Goal: Task Accomplishment & Management: Complete application form

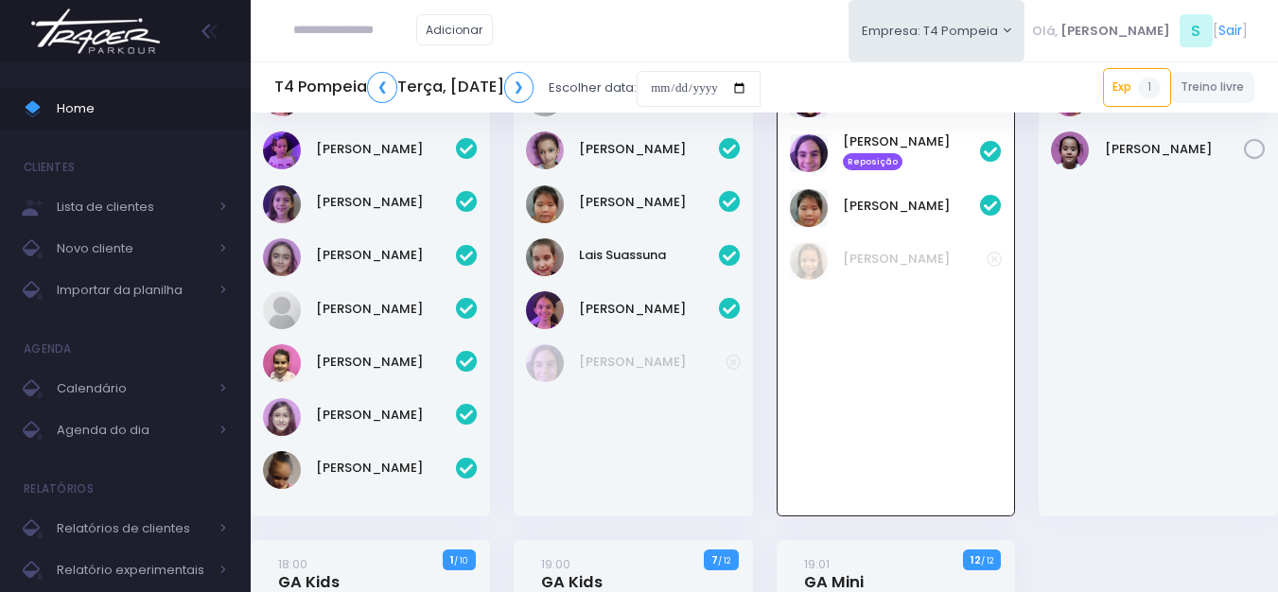
scroll to position [136, 0]
click at [849, 198] on link "Júlia Ayumi" at bounding box center [912, 206] width 138 height 19
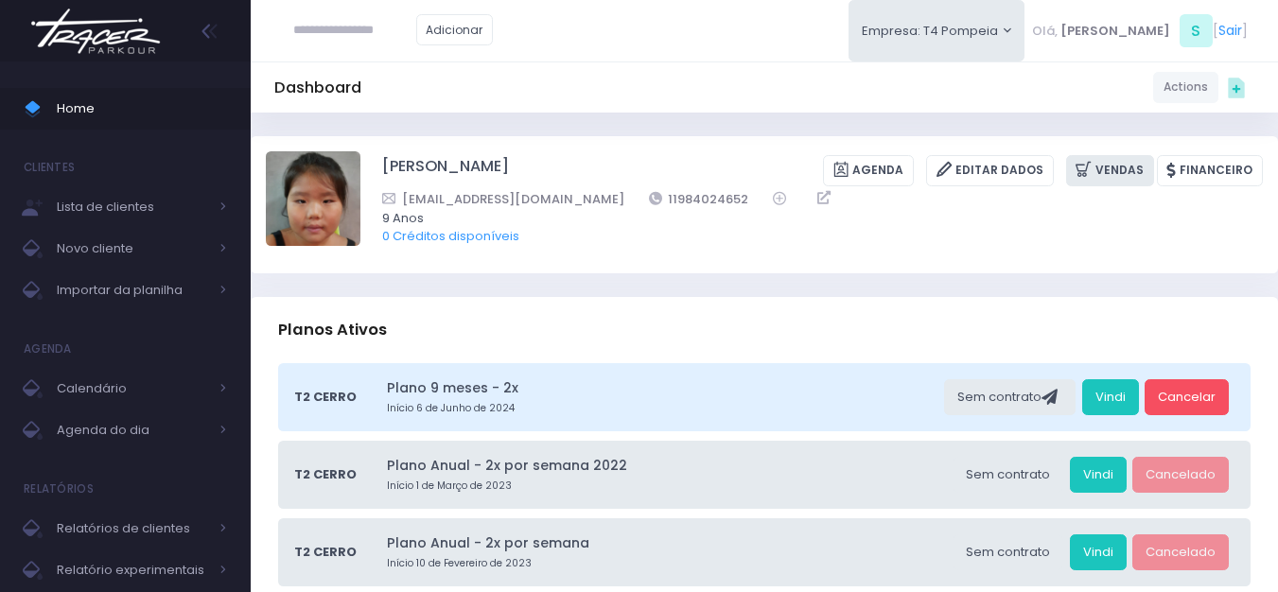
click at [1107, 171] on link "Vendas" at bounding box center [1110, 170] width 88 height 31
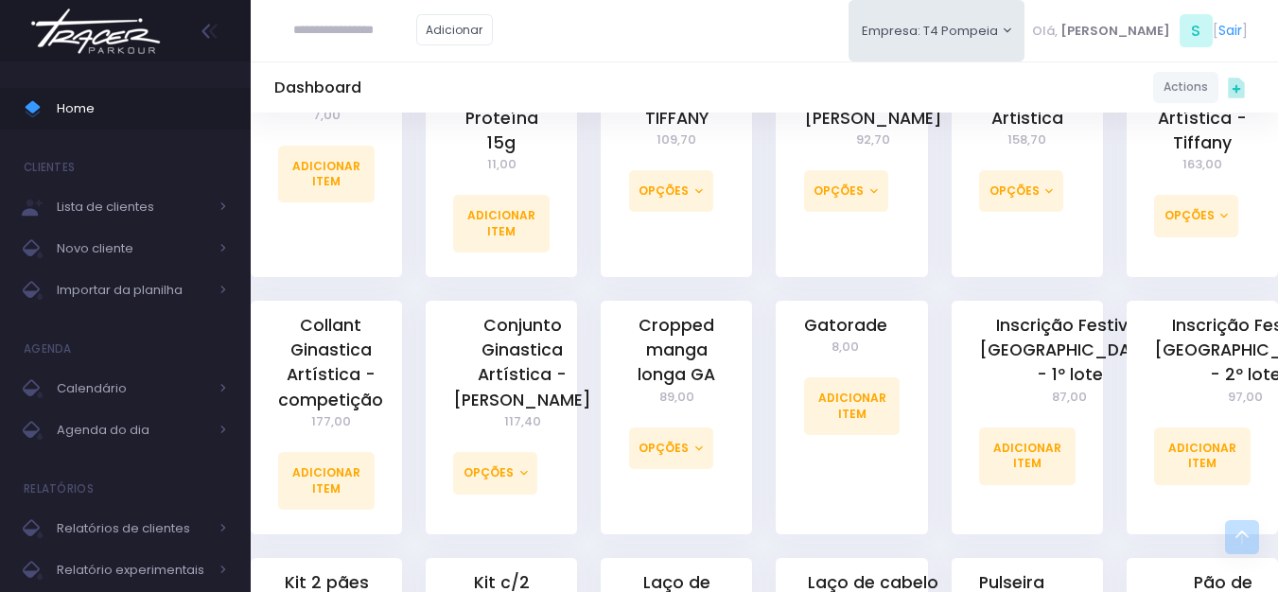
scroll to position [851, 0]
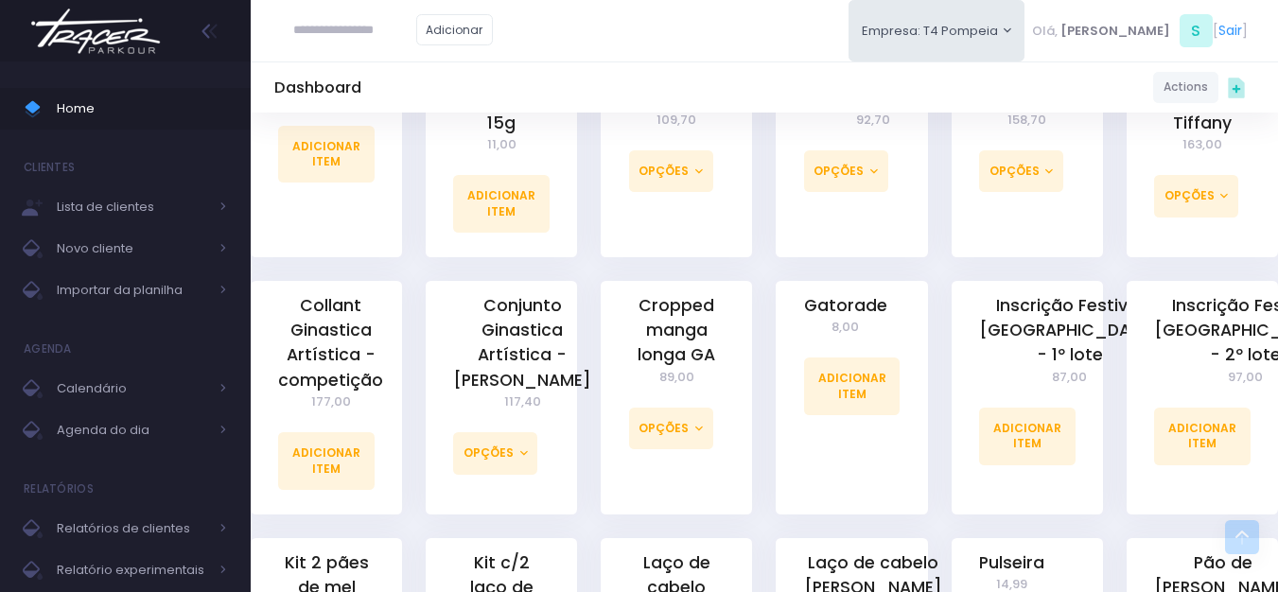
click at [114, 49] on img at bounding box center [96, 31] width 144 height 66
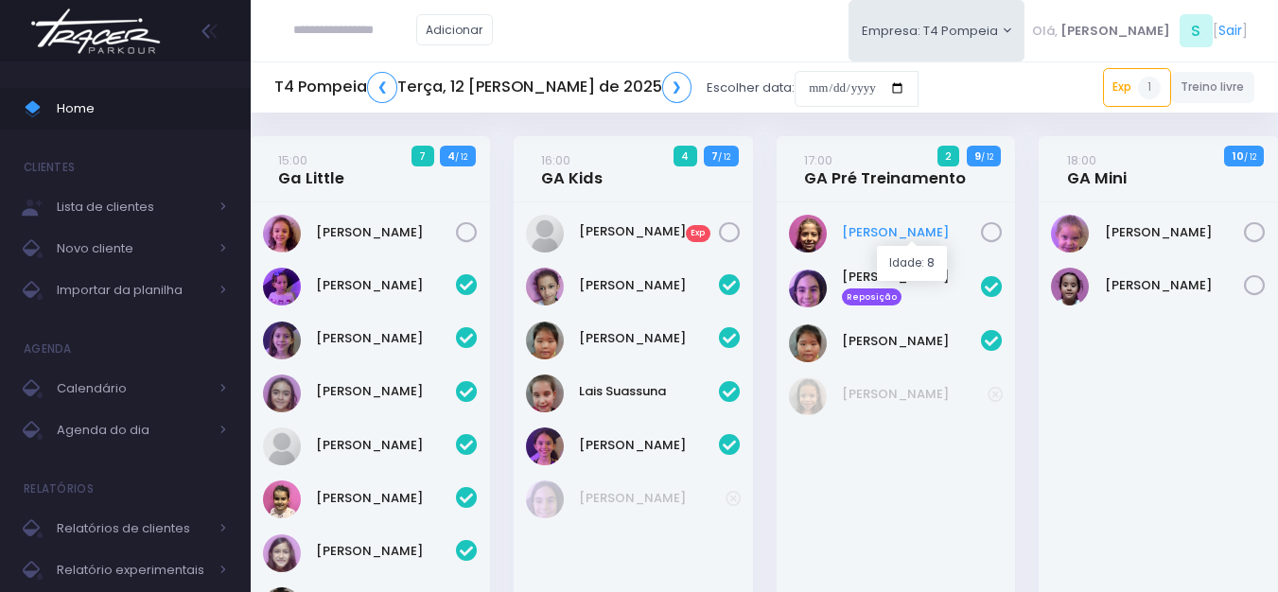
click at [885, 235] on link "[PERSON_NAME]" at bounding box center [912, 232] width 140 height 19
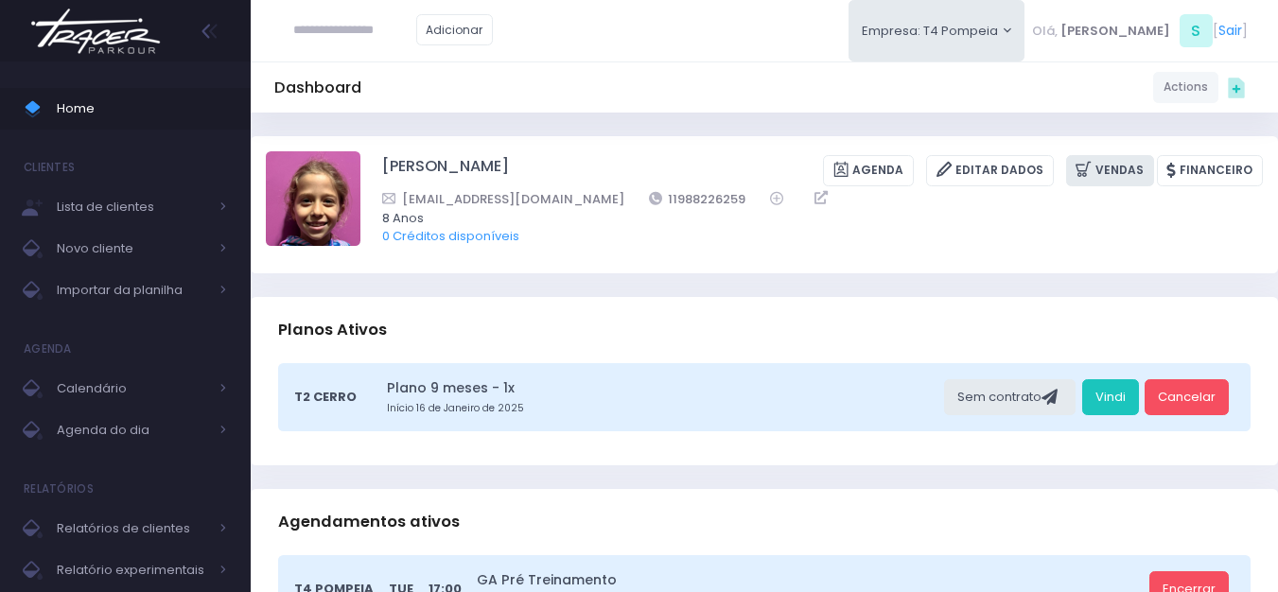
click at [1110, 183] on link "Vendas" at bounding box center [1110, 170] width 88 height 31
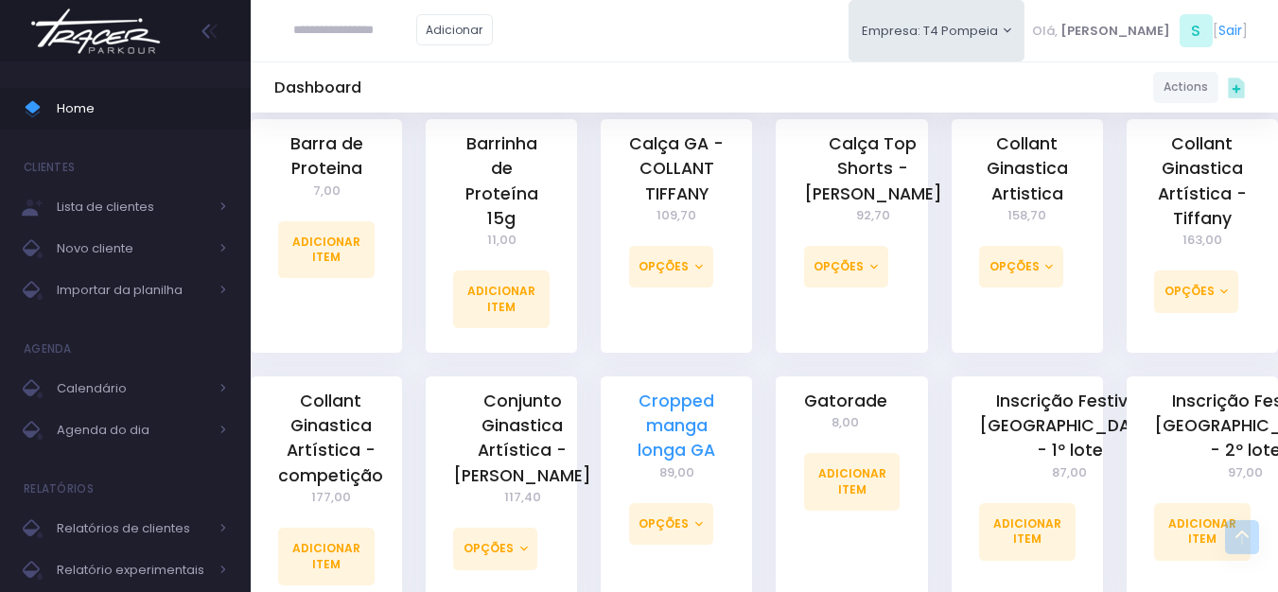
scroll to position [757, 0]
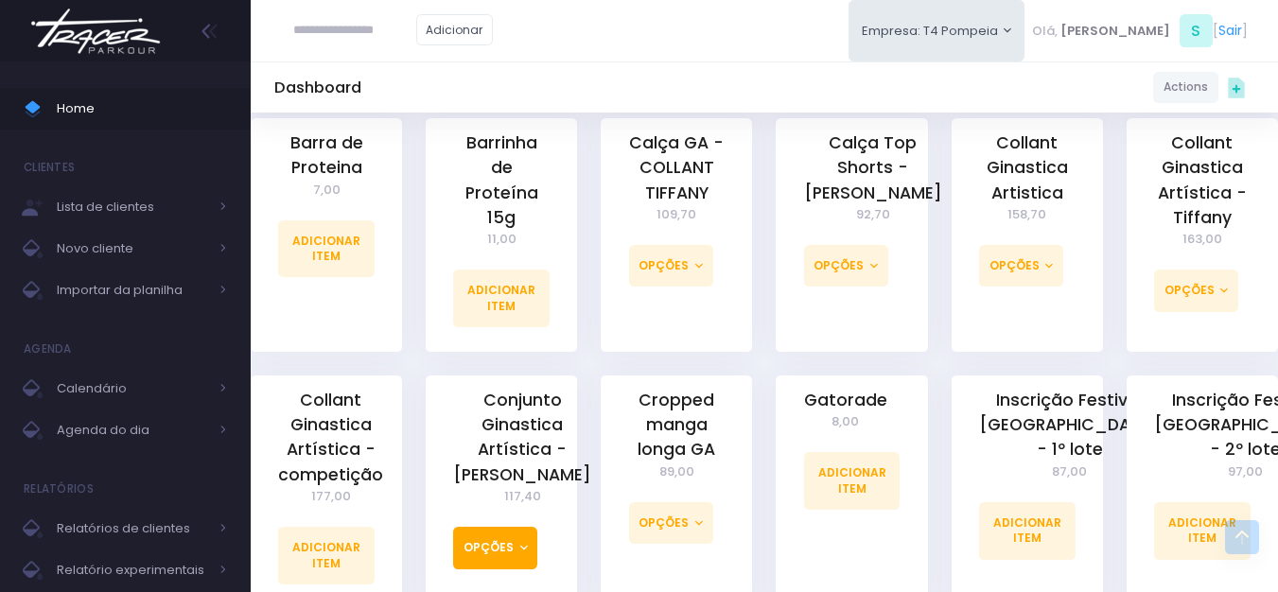
click at [504, 537] on button "Opções" at bounding box center [495, 548] width 84 height 42
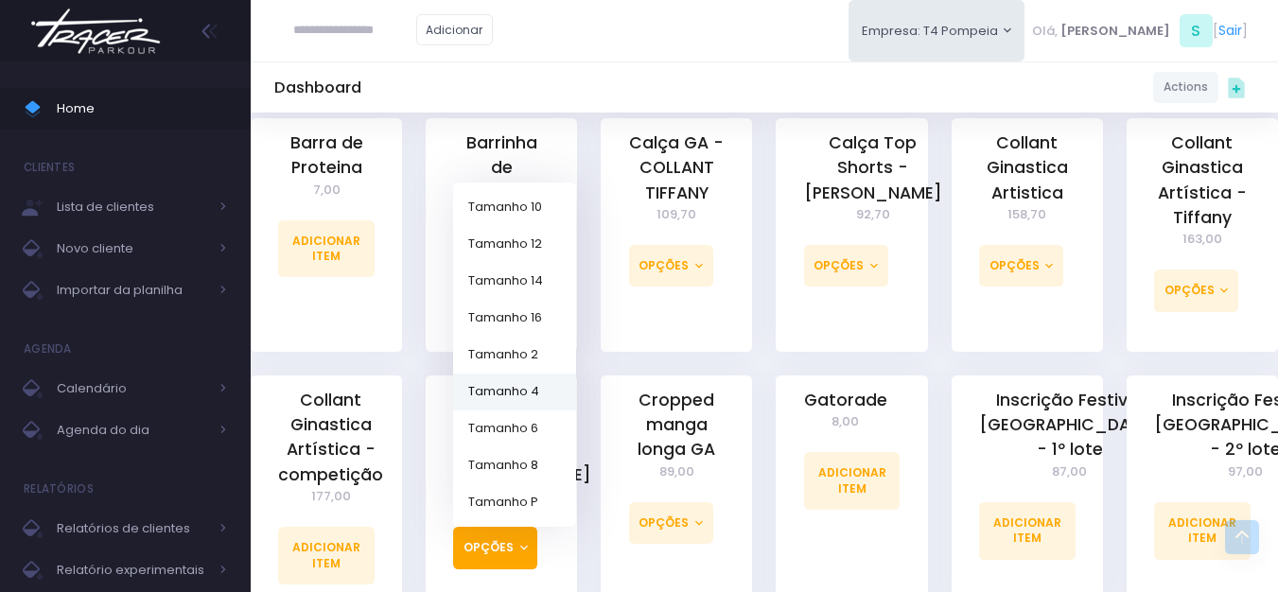
click at [541, 373] on link "Tamanho 4" at bounding box center [514, 391] width 123 height 37
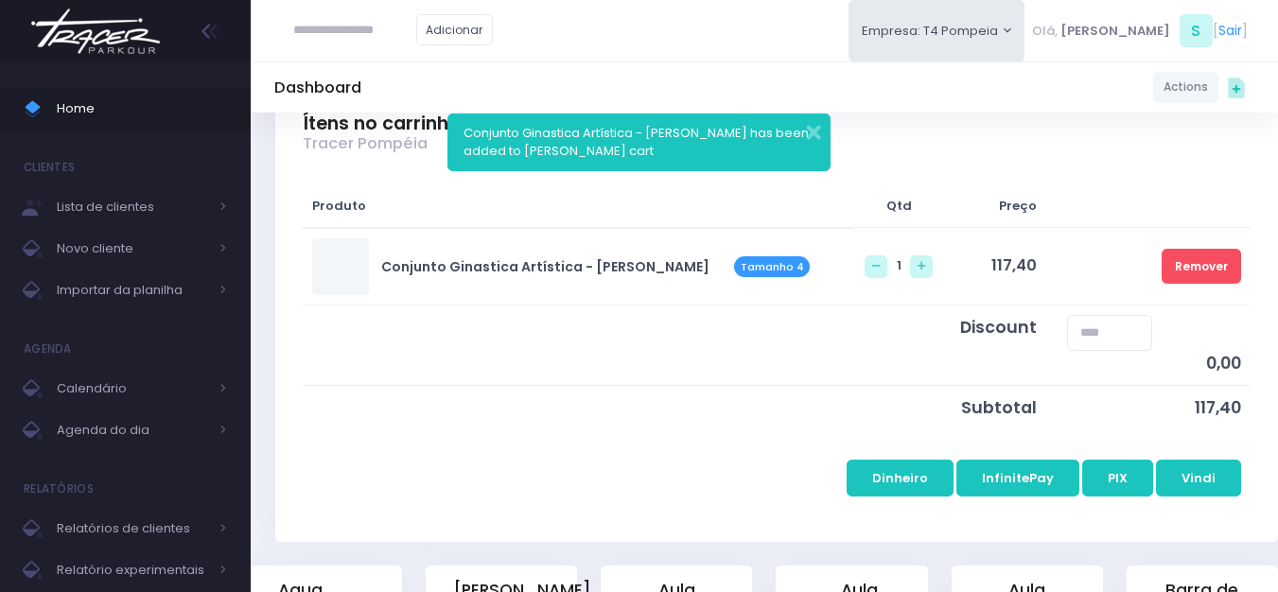
scroll to position [284, 0]
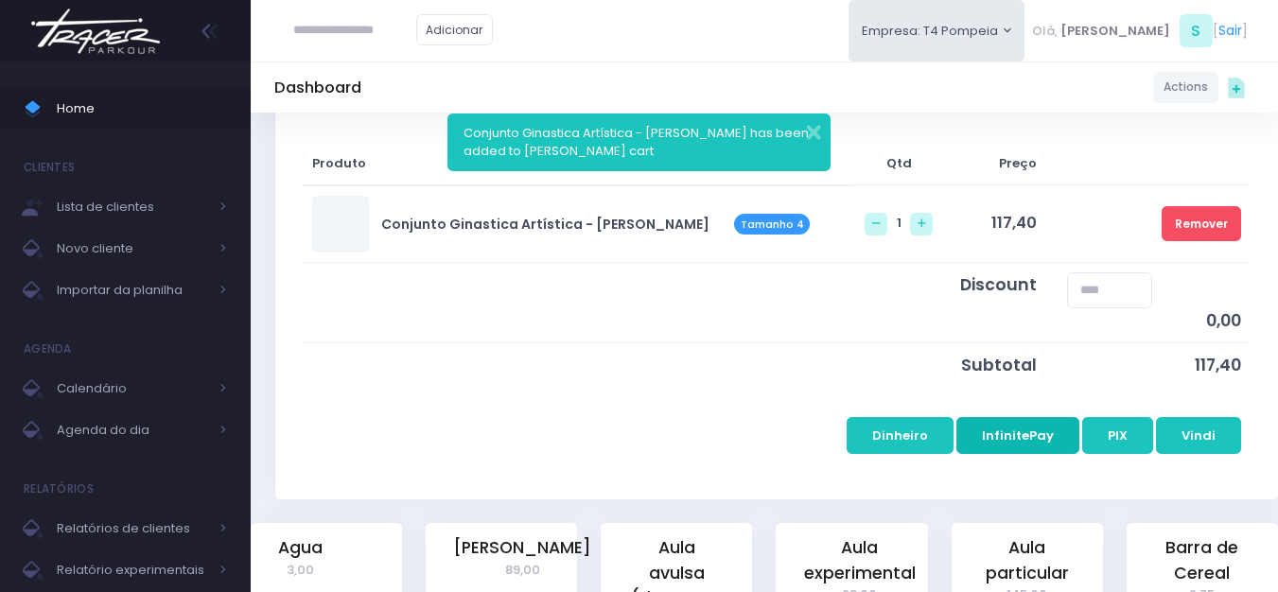
click at [1033, 445] on button "InfinitePay" at bounding box center [1017, 435] width 123 height 36
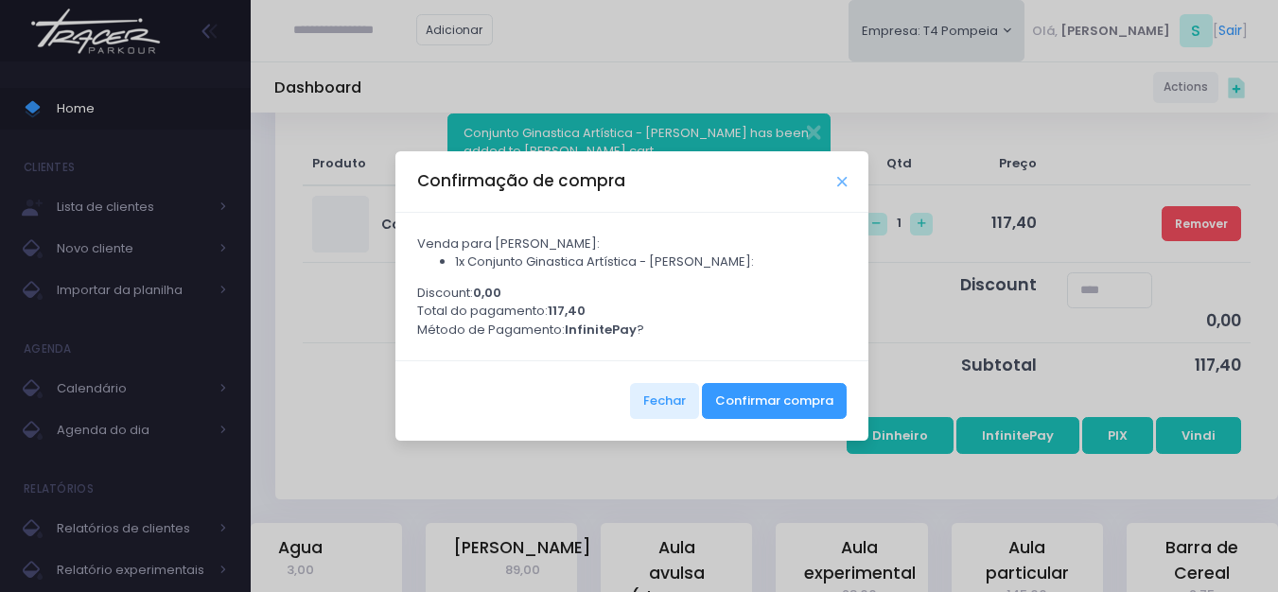
click at [837, 189] on icon "Close" at bounding box center [841, 182] width 9 height 14
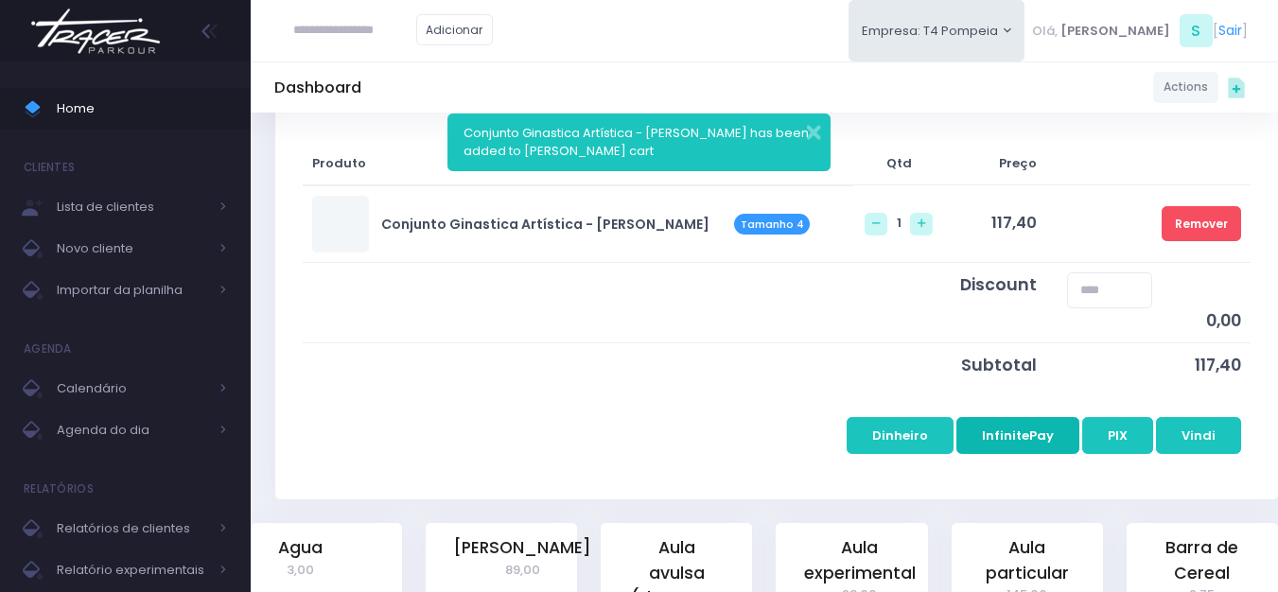
click at [1044, 442] on button "InfinitePay" at bounding box center [1017, 435] width 123 height 36
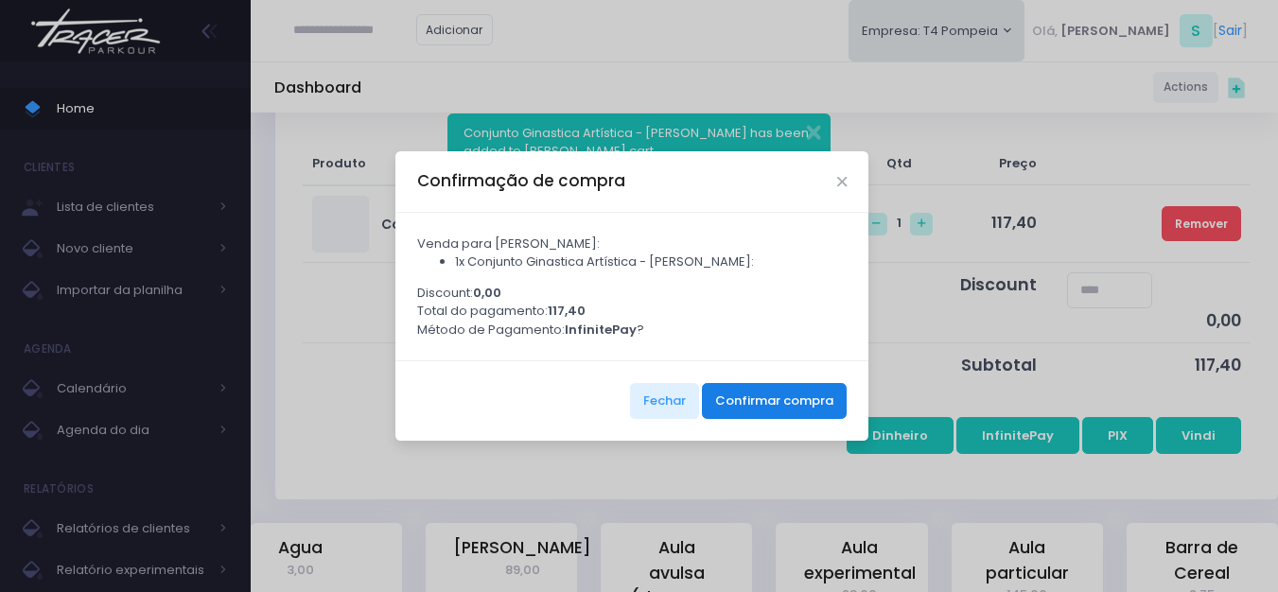
click at [798, 401] on button "Confirmar compra" at bounding box center [774, 401] width 145 height 36
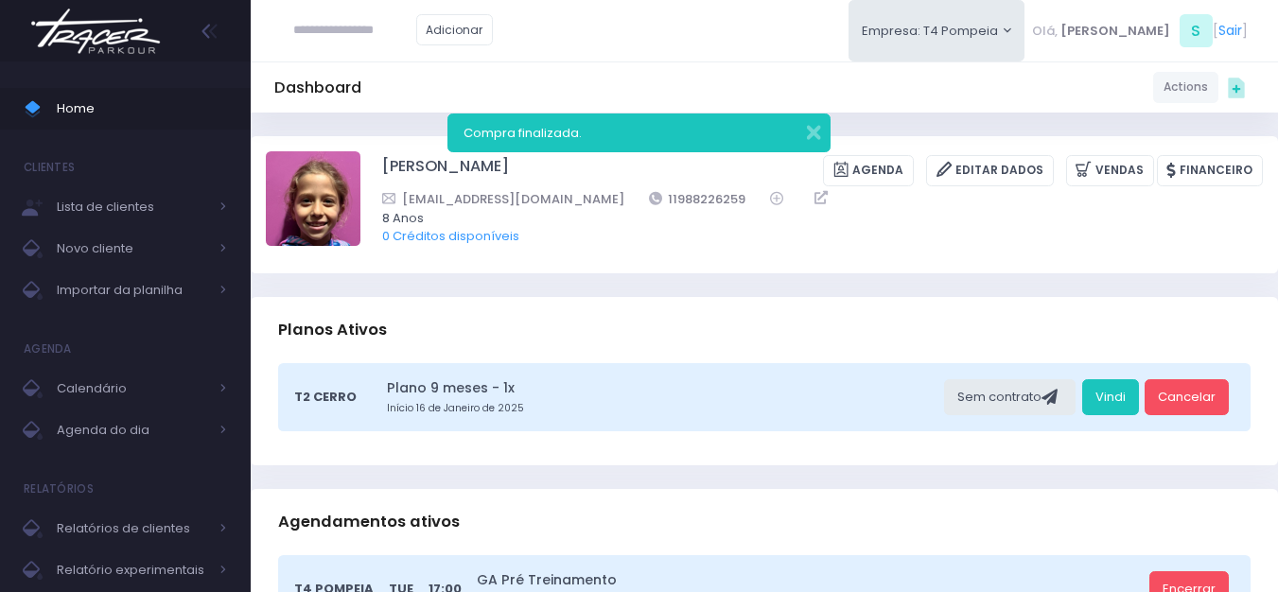
click at [108, 43] on img at bounding box center [96, 31] width 144 height 66
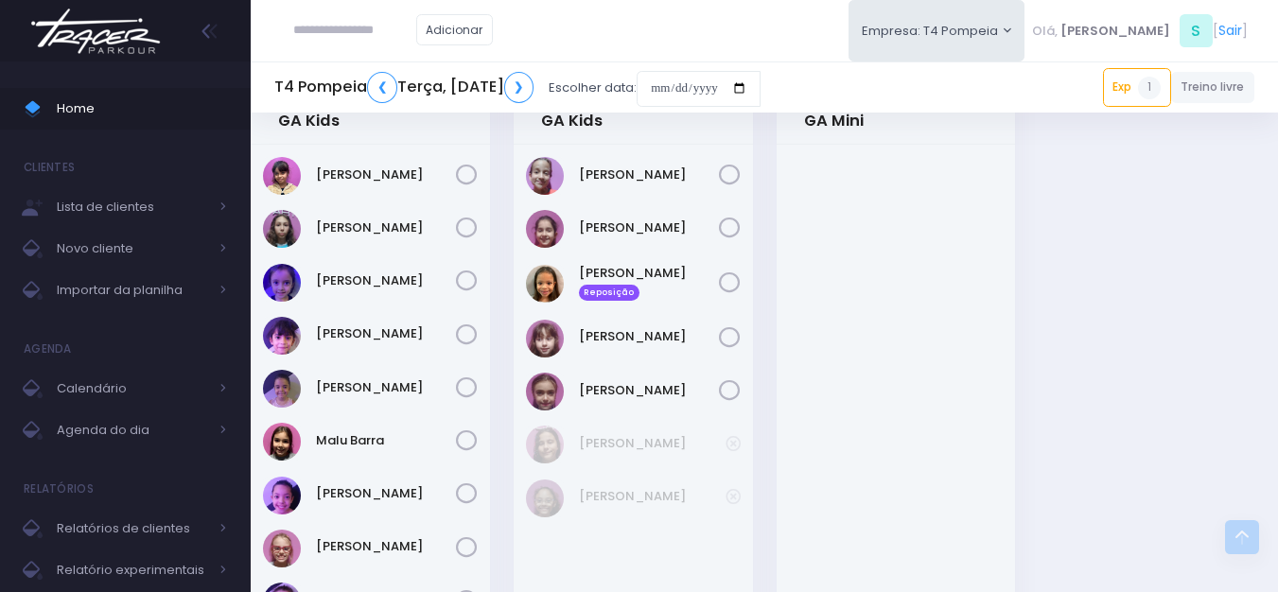
scroll to position [568, 0]
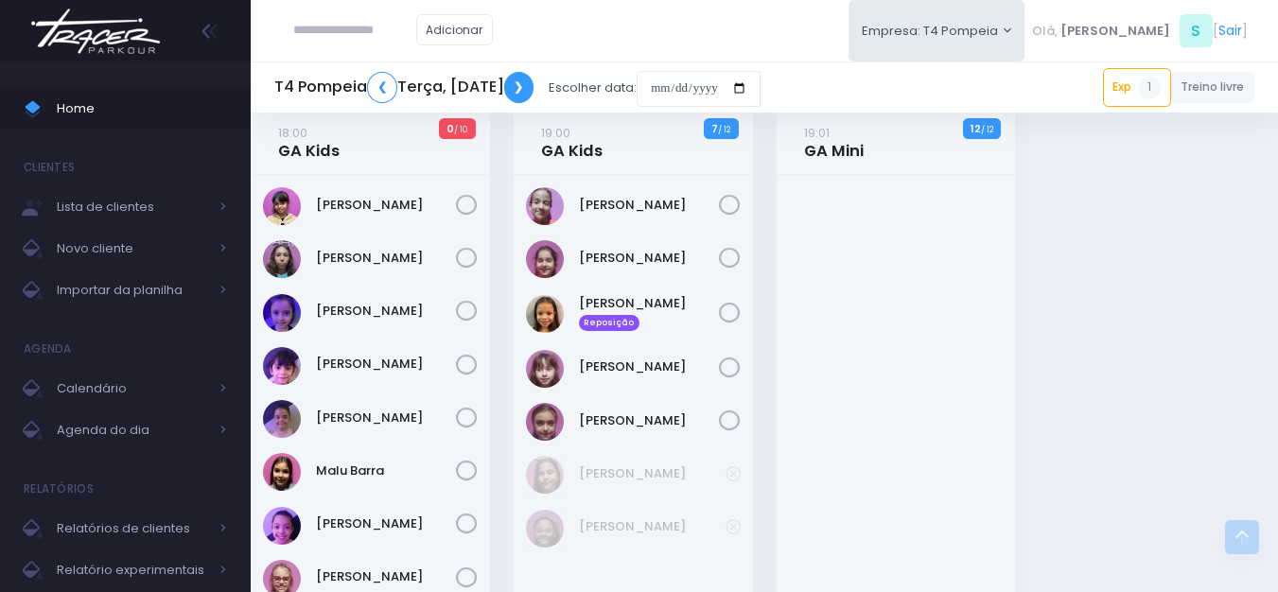
click at [534, 100] on link "❯" at bounding box center [519, 87] width 30 height 31
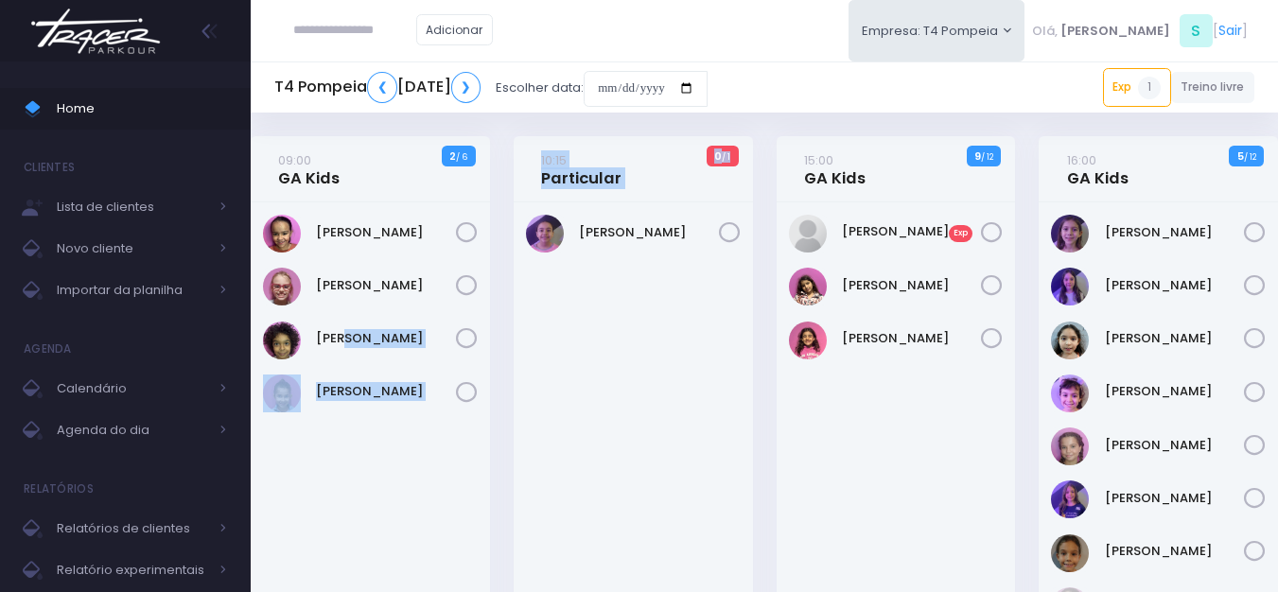
drag, startPoint x: 685, startPoint y: 426, endPoint x: 657, endPoint y: 355, distance: 76.1
click at [657, 355] on div "[PERSON_NAME]" at bounding box center [633, 427] width 239 height 450
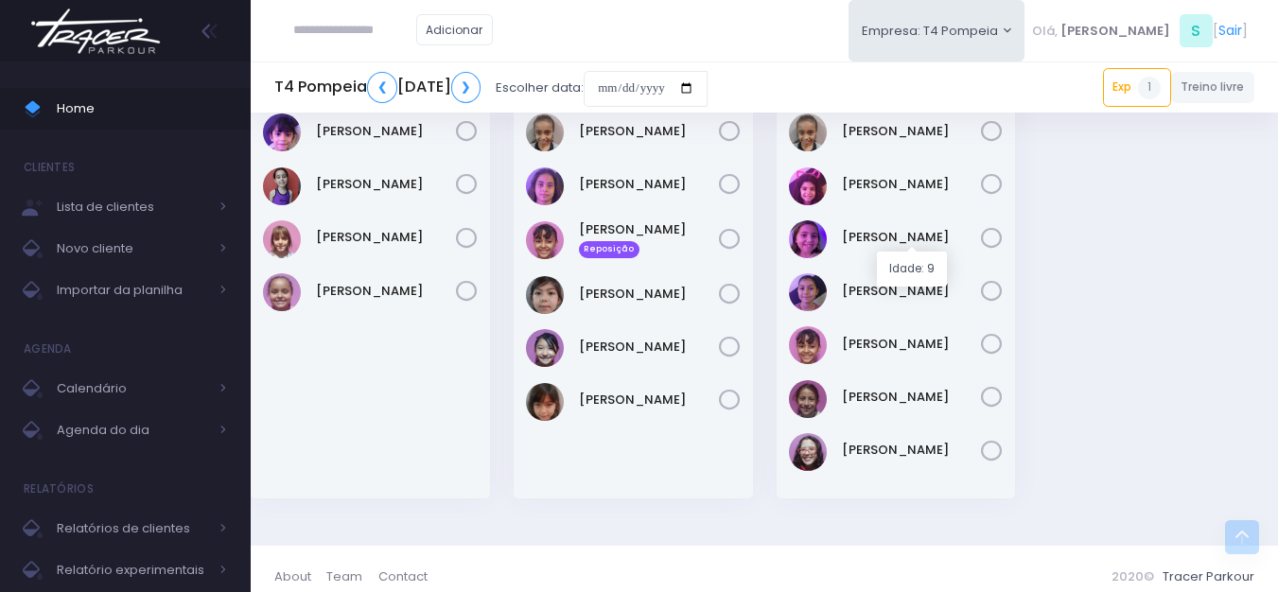
scroll to position [711, 0]
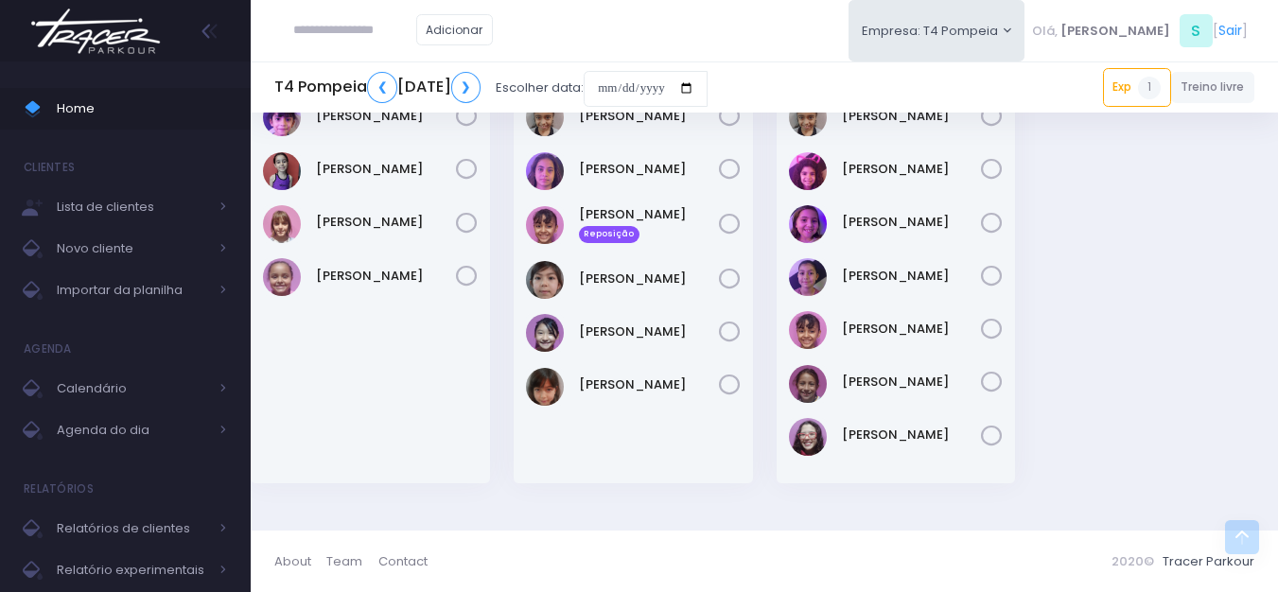
click at [123, 34] on img at bounding box center [96, 31] width 144 height 66
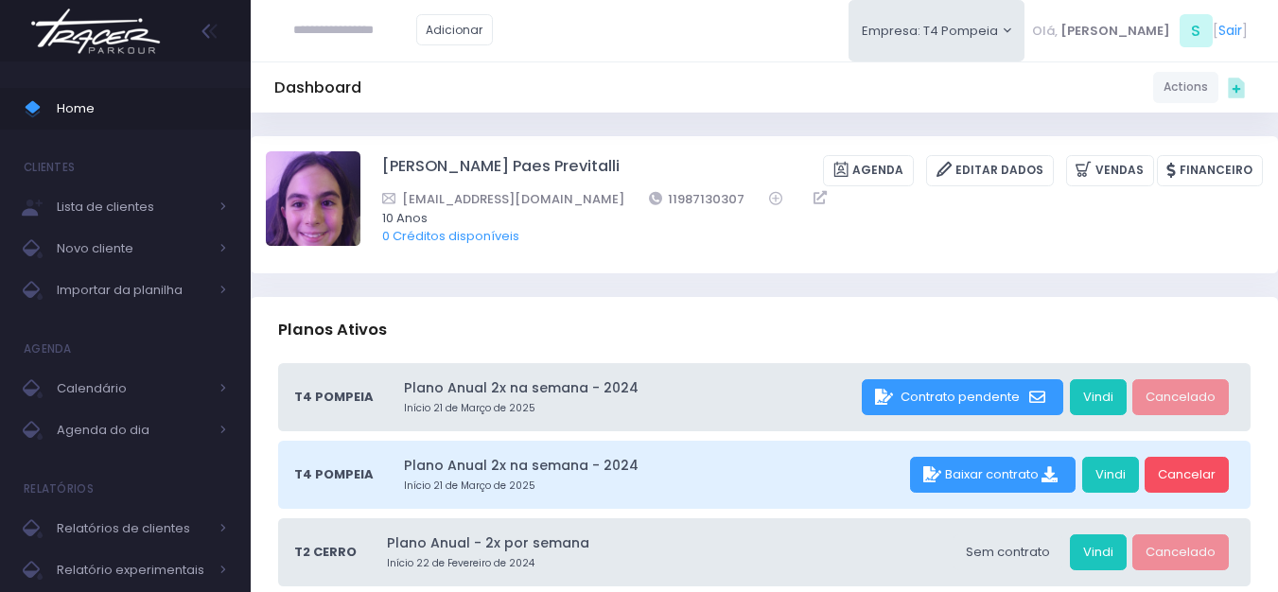
click at [106, 34] on img at bounding box center [96, 31] width 144 height 66
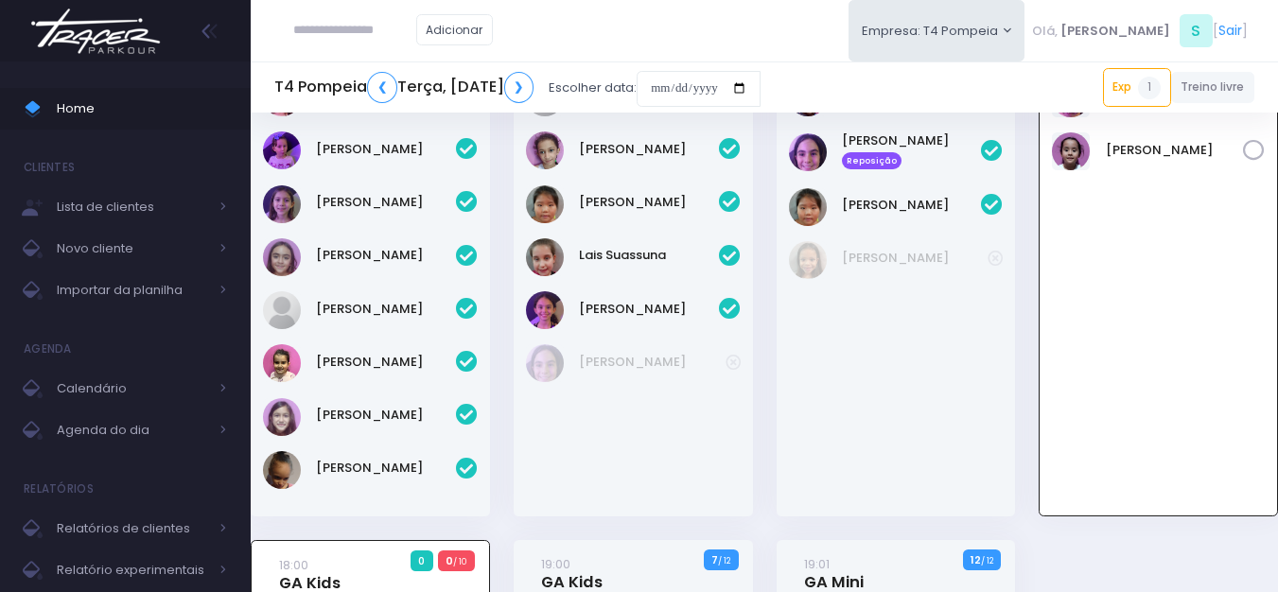
scroll to position [136, 0]
click at [100, 24] on img at bounding box center [96, 31] width 144 height 66
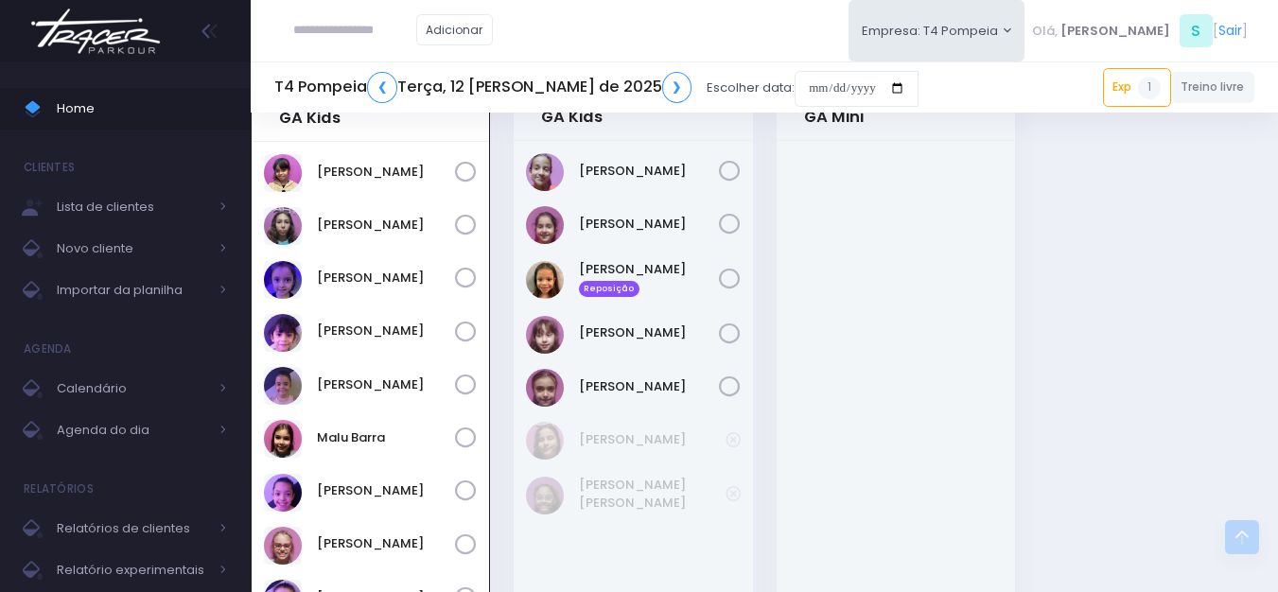
scroll to position [568, 0]
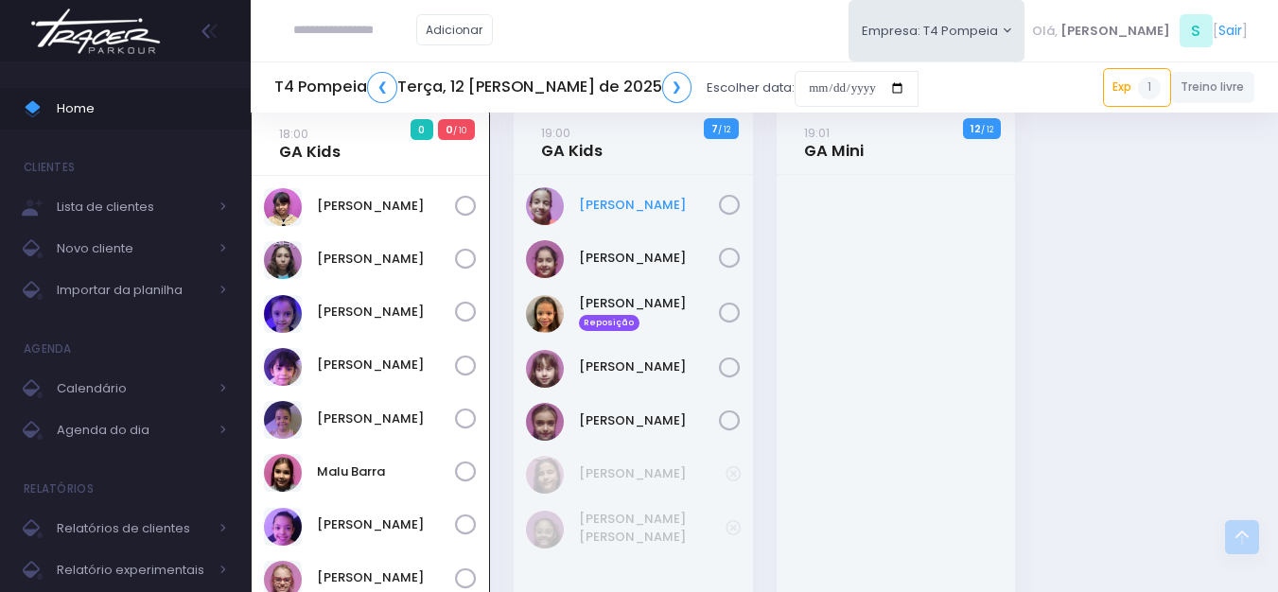
click at [916, 299] on div at bounding box center [896, 454] width 239 height 559
click at [343, 205] on link "[PERSON_NAME]" at bounding box center [386, 206] width 138 height 19
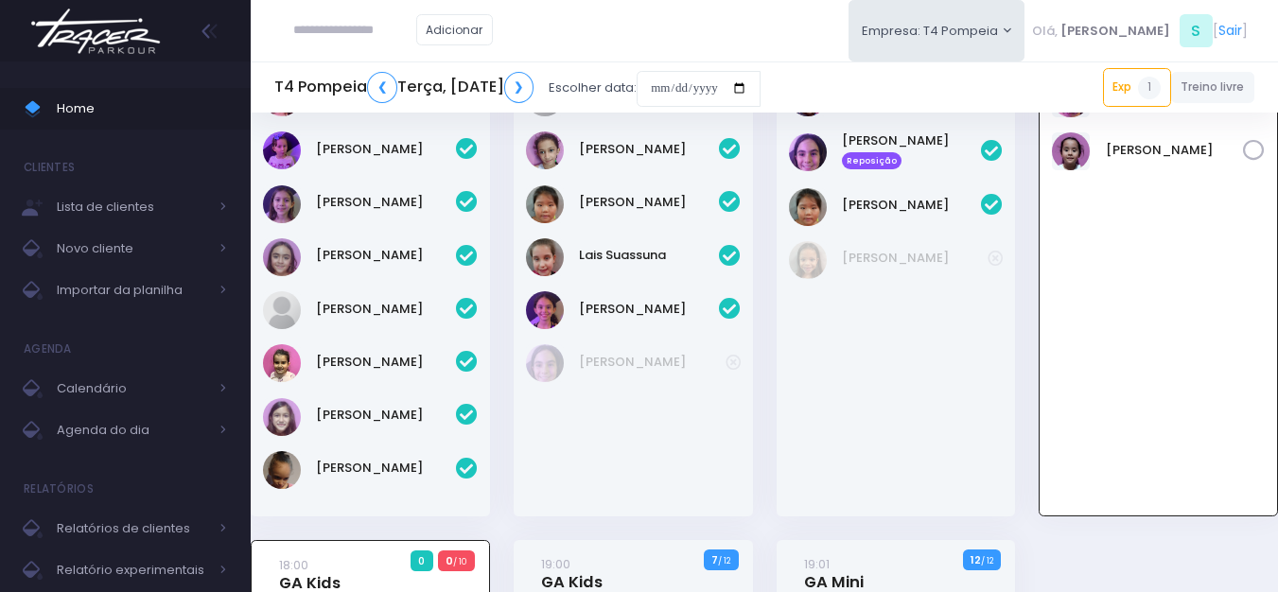
scroll to position [136, 0]
click at [590, 210] on link "Júlia Ayumi" at bounding box center [649, 202] width 140 height 19
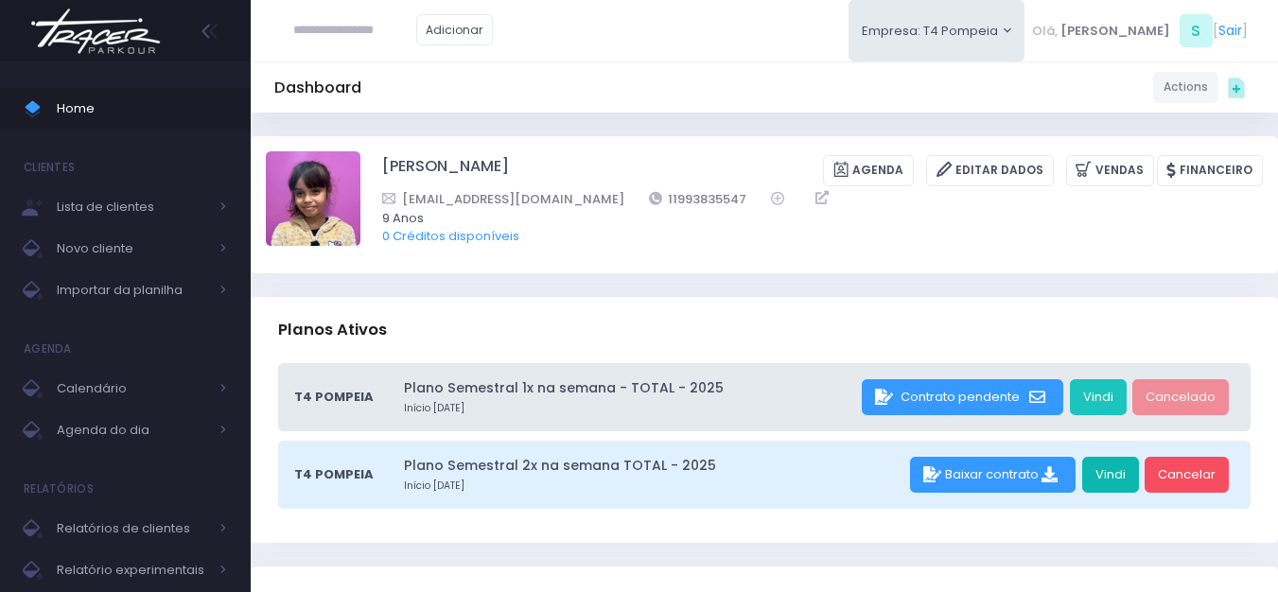
click at [1108, 468] on link "Vindi" at bounding box center [1110, 475] width 57 height 36
click at [1111, 471] on link "Vindi" at bounding box center [1110, 475] width 57 height 36
click at [1122, 483] on link "Vindi" at bounding box center [1110, 475] width 57 height 36
click at [1124, 475] on link "Vindi" at bounding box center [1110, 475] width 57 height 36
click at [78, 26] on img at bounding box center [96, 31] width 144 height 66
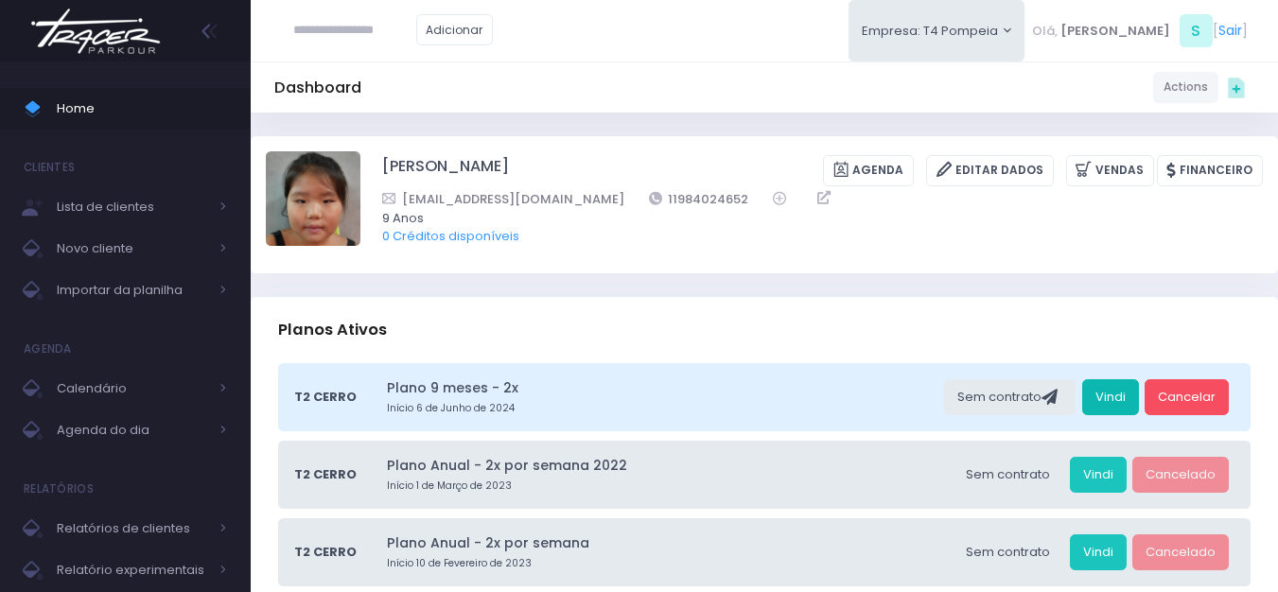
click at [1106, 395] on link "Vindi" at bounding box center [1110, 397] width 57 height 36
click at [136, 22] on img at bounding box center [96, 31] width 144 height 66
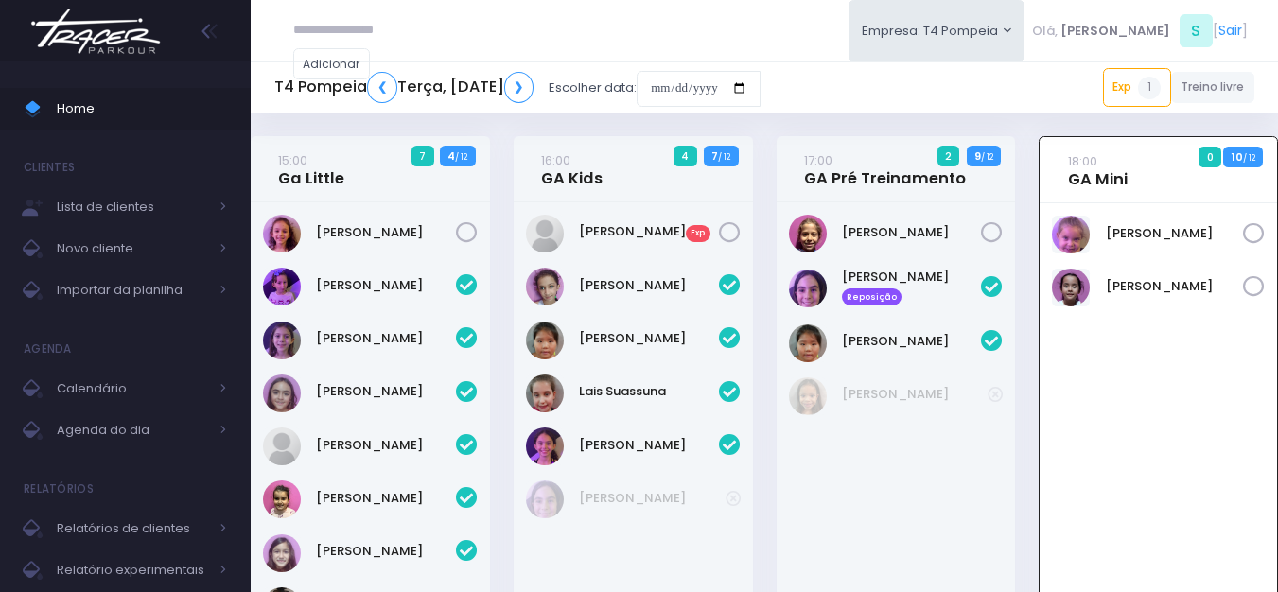
scroll to position [136, 0]
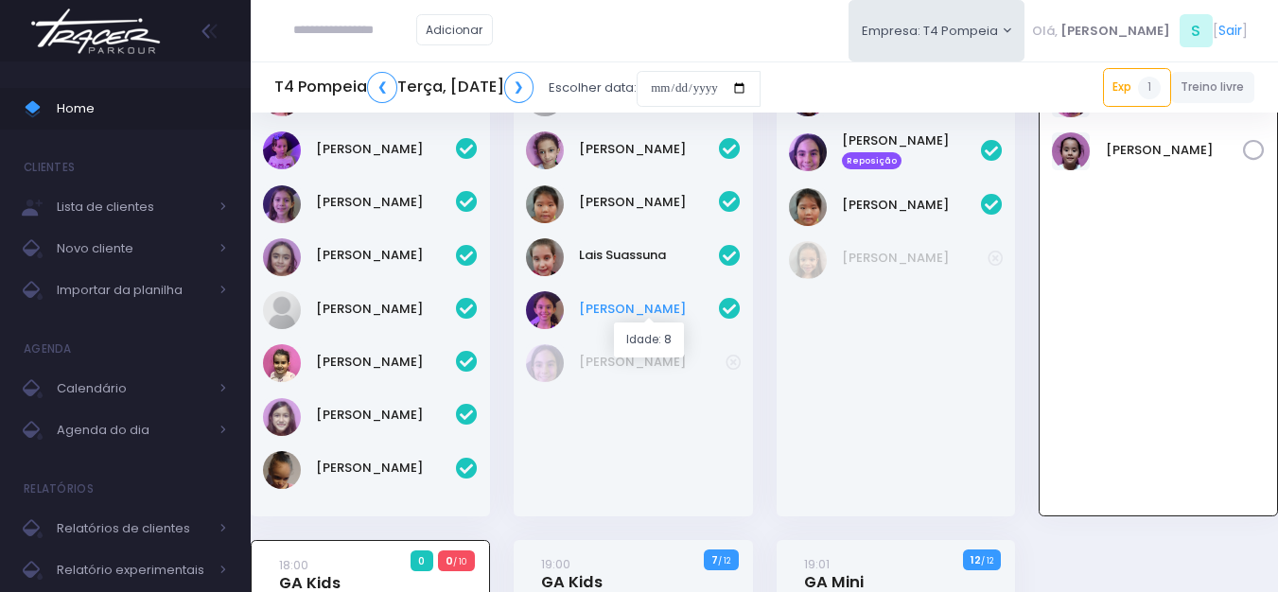
click at [603, 315] on link "Lara Souza" at bounding box center [649, 309] width 140 height 19
click at [374, 362] on link "[PERSON_NAME]" at bounding box center [386, 362] width 140 height 19
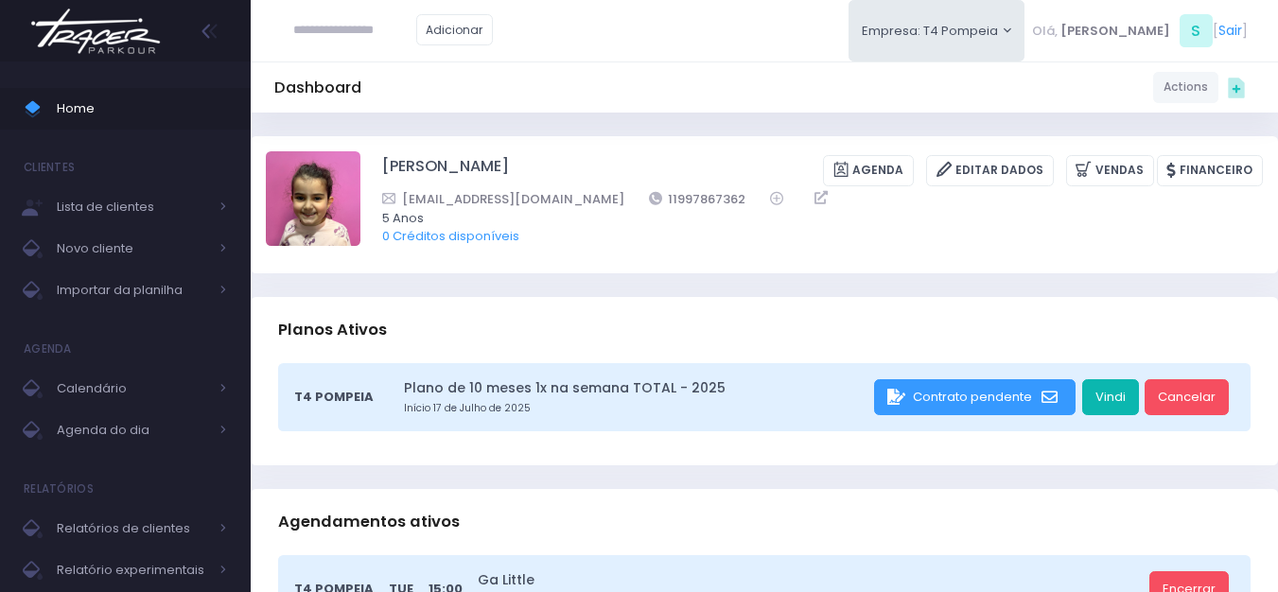
click at [1117, 398] on link "Vindi" at bounding box center [1110, 397] width 57 height 36
click at [123, 25] on img at bounding box center [96, 31] width 144 height 66
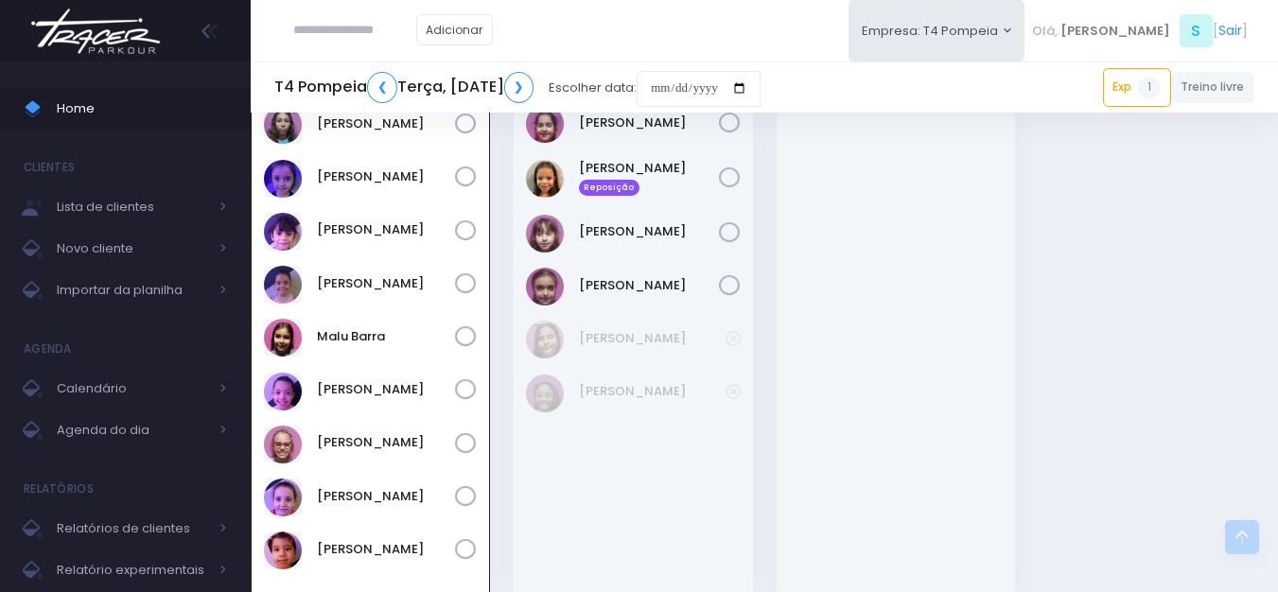
scroll to position [704, 0]
click at [602, 173] on link "[PERSON_NAME] Reposição" at bounding box center [649, 177] width 140 height 38
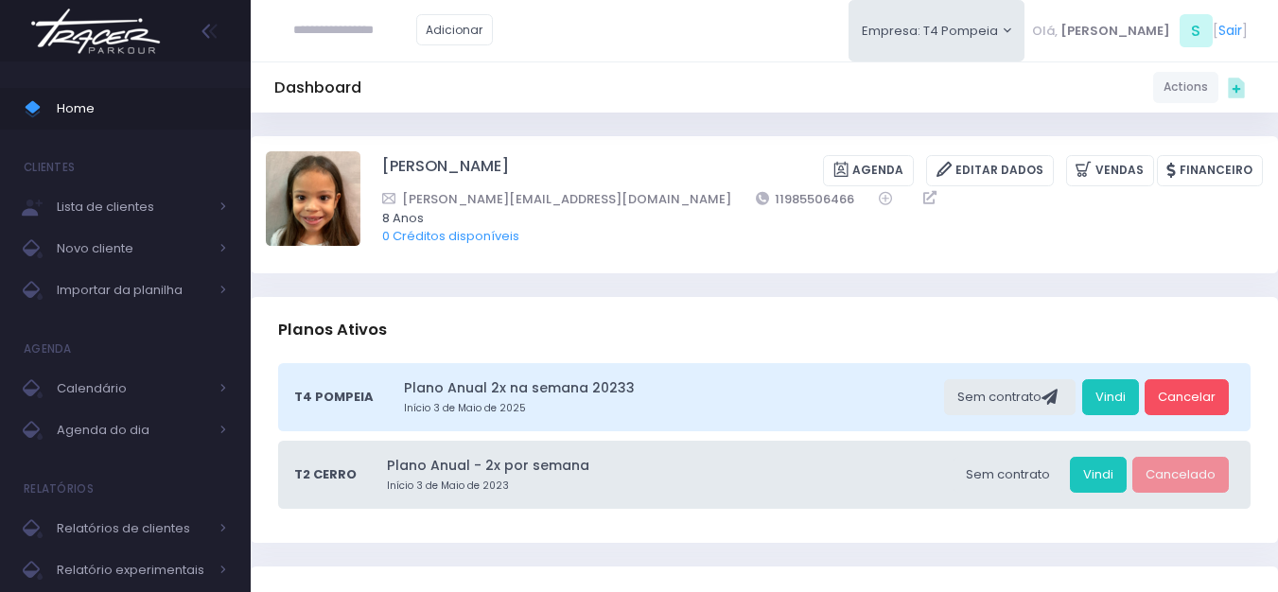
click at [110, 21] on img at bounding box center [96, 31] width 144 height 66
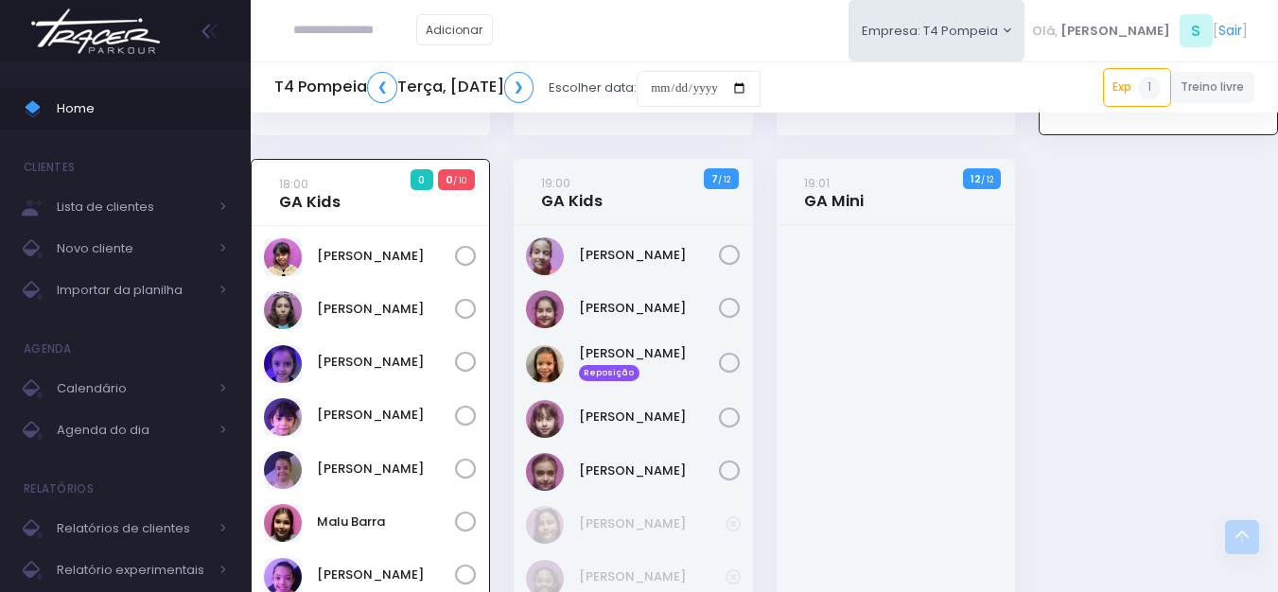
scroll to position [515, 0]
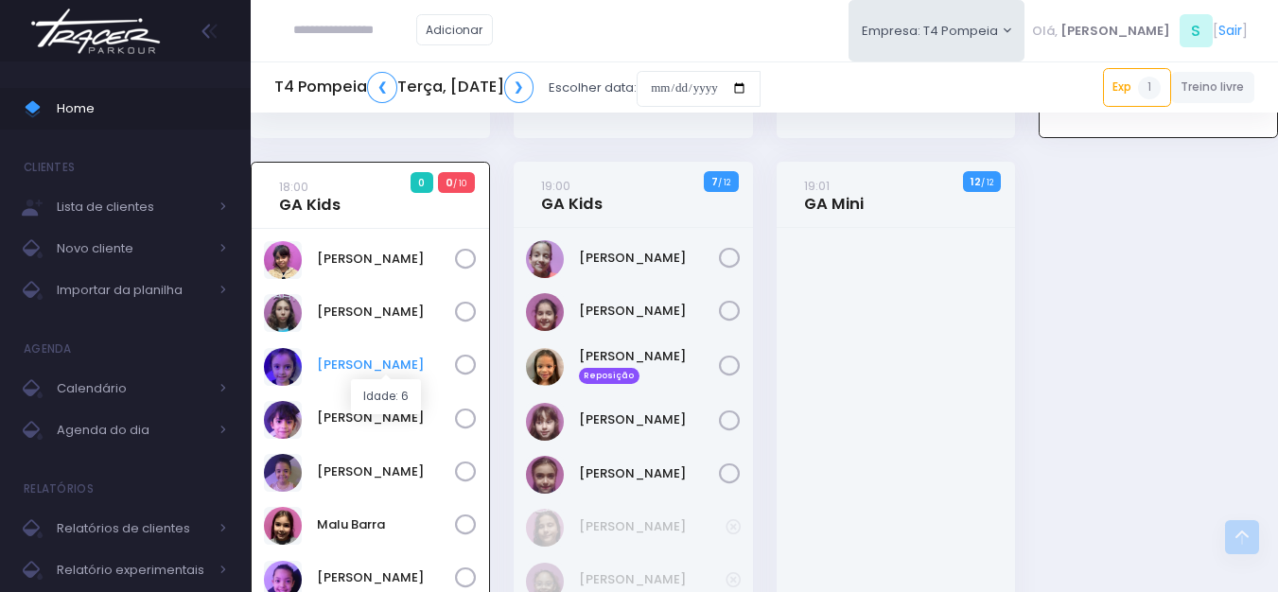
click at [362, 364] on link "Helena Mendes" at bounding box center [386, 365] width 138 height 19
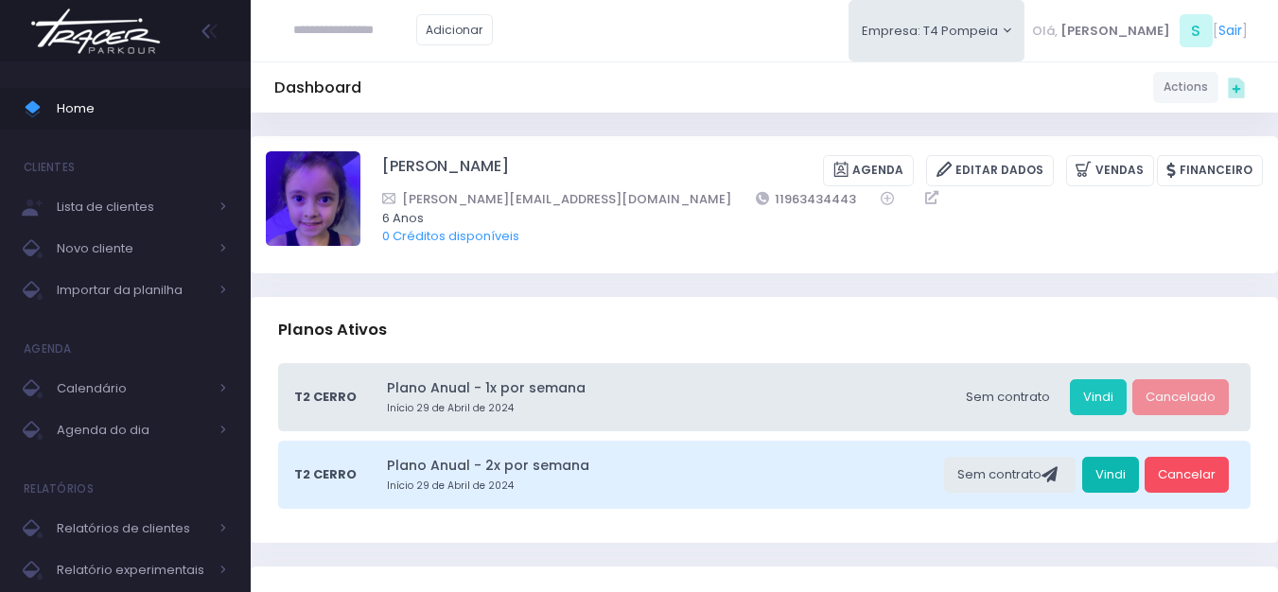
click at [1130, 476] on link "Vindi" at bounding box center [1110, 475] width 57 height 36
click at [142, 35] on img at bounding box center [96, 31] width 144 height 66
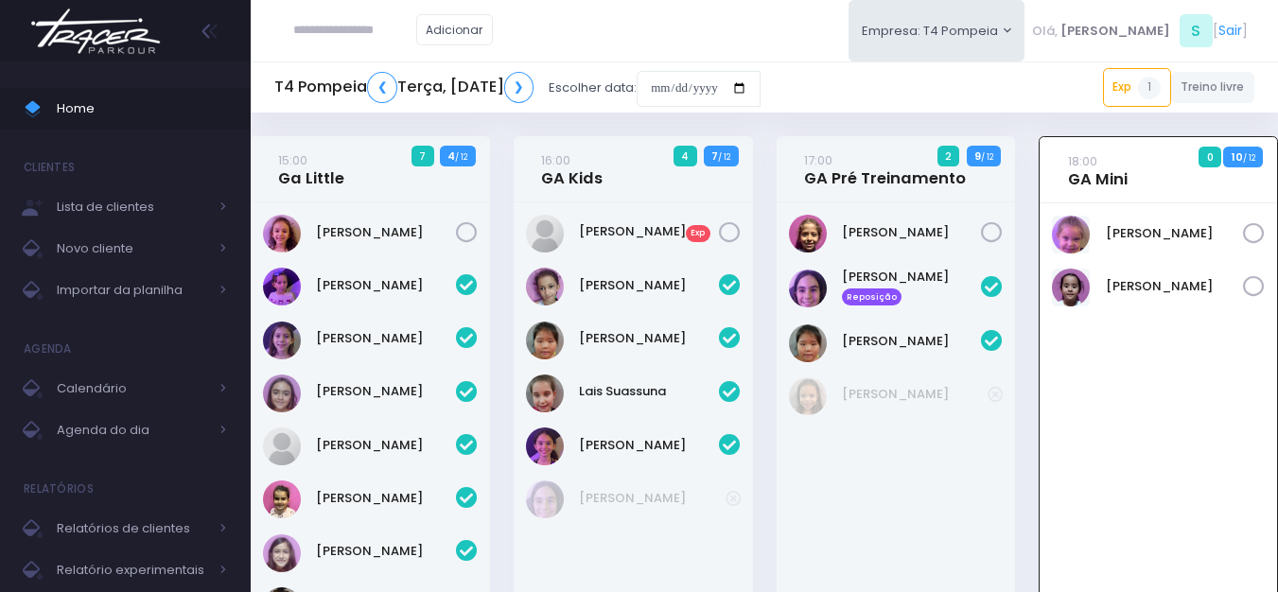
scroll to position [136, 0]
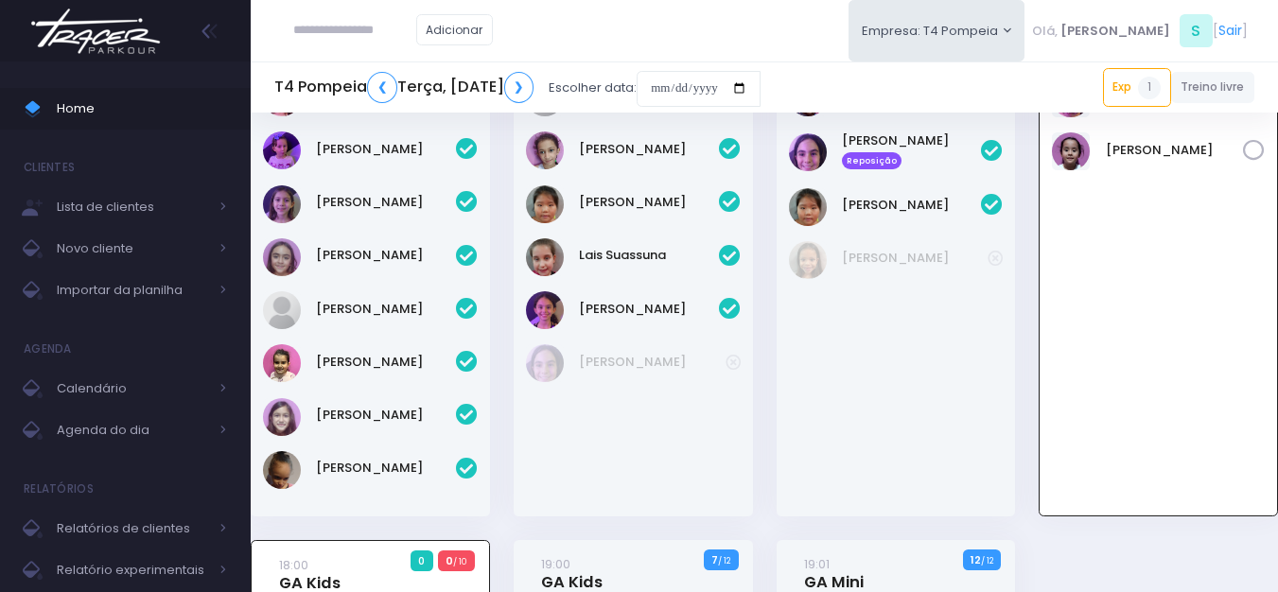
click at [342, 238] on div "Eloah Meneguim" at bounding box center [370, 257] width 215 height 38
click at [385, 204] on link "[PERSON_NAME]" at bounding box center [386, 202] width 140 height 19
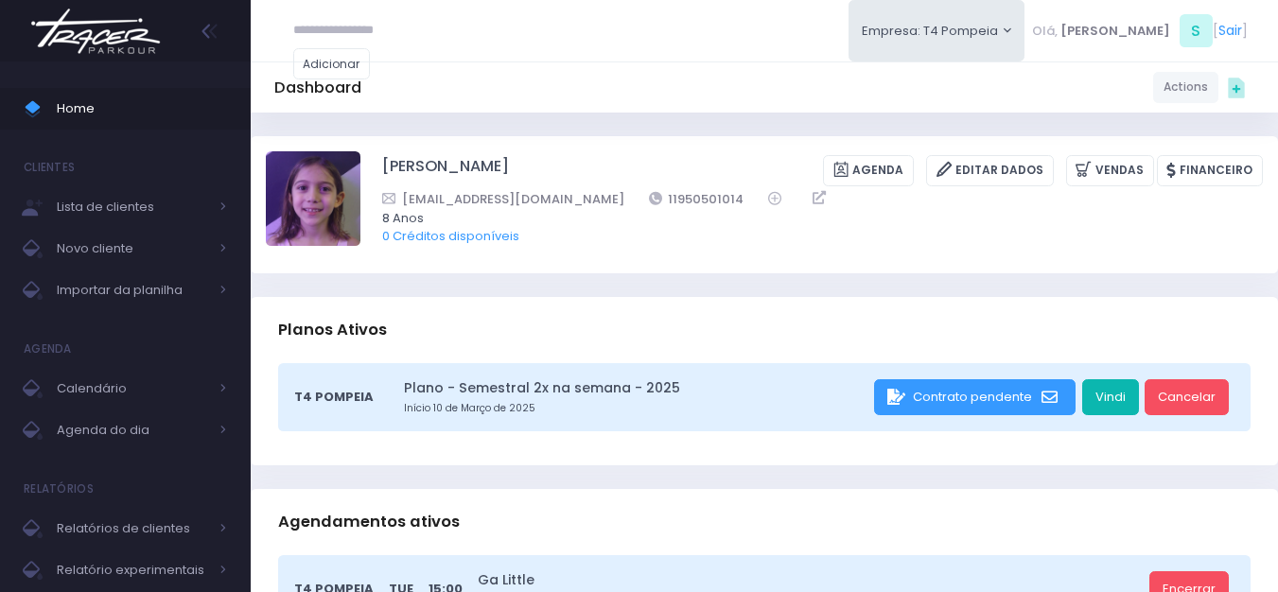
click at [1094, 396] on link "Vindi" at bounding box center [1110, 397] width 57 height 36
click at [96, 33] on img at bounding box center [96, 31] width 144 height 66
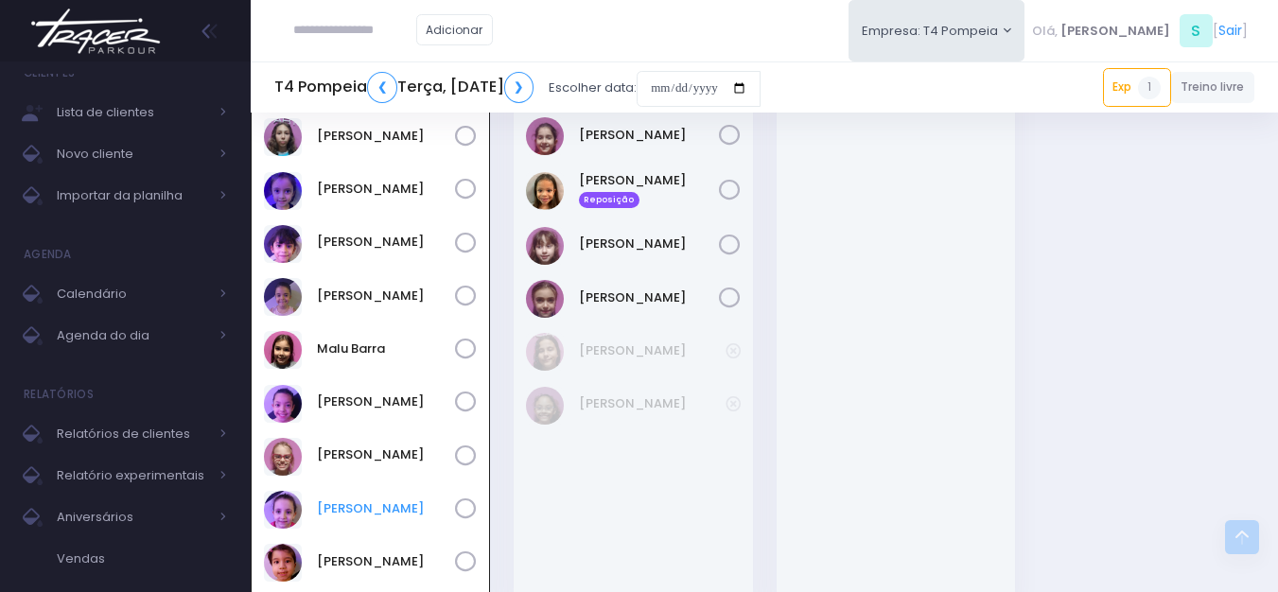
scroll to position [724, 0]
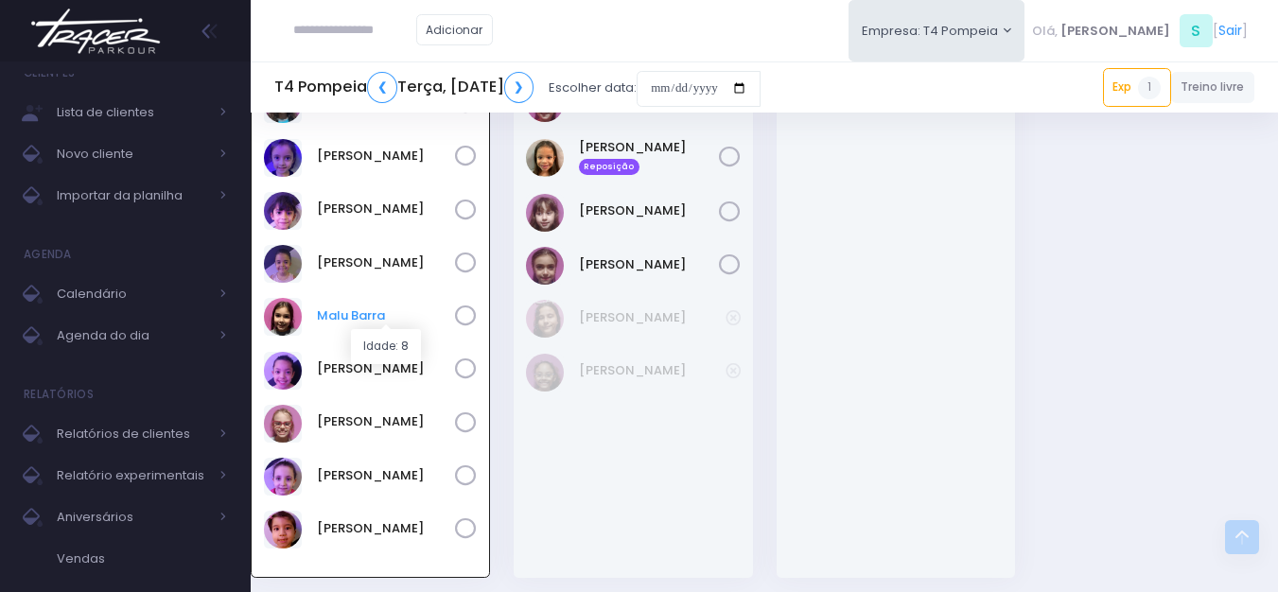
click at [365, 314] on link "Malu Barra" at bounding box center [386, 315] width 138 height 19
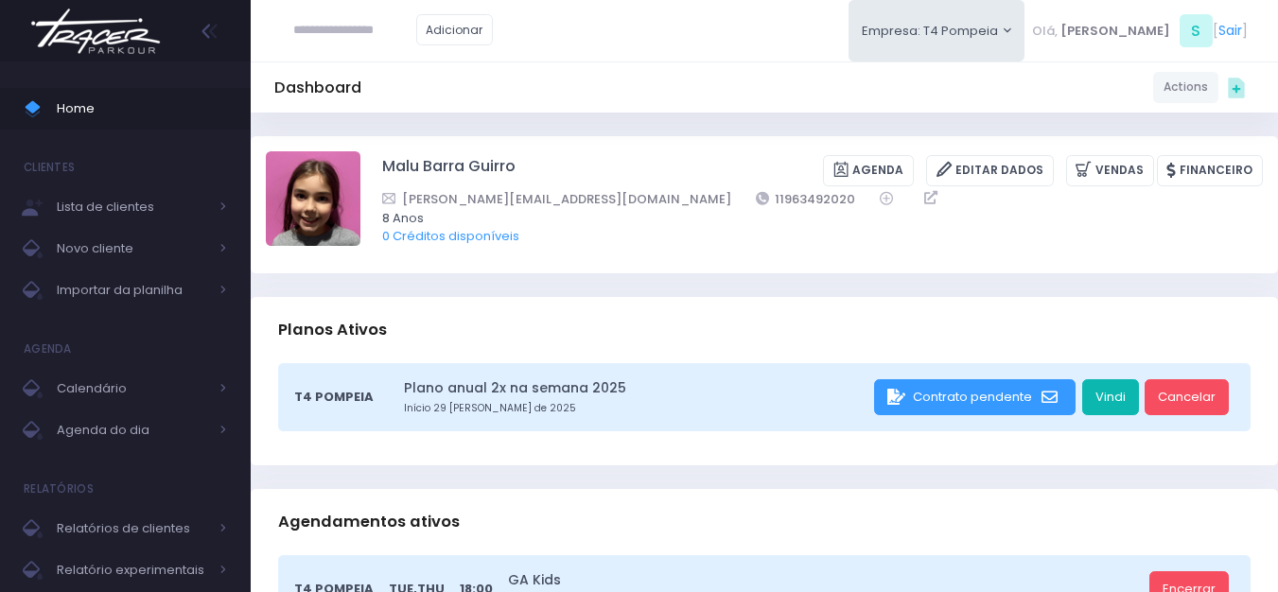
click at [1114, 402] on link "Vindi" at bounding box center [1110, 397] width 57 height 36
click at [125, 21] on img at bounding box center [96, 31] width 144 height 66
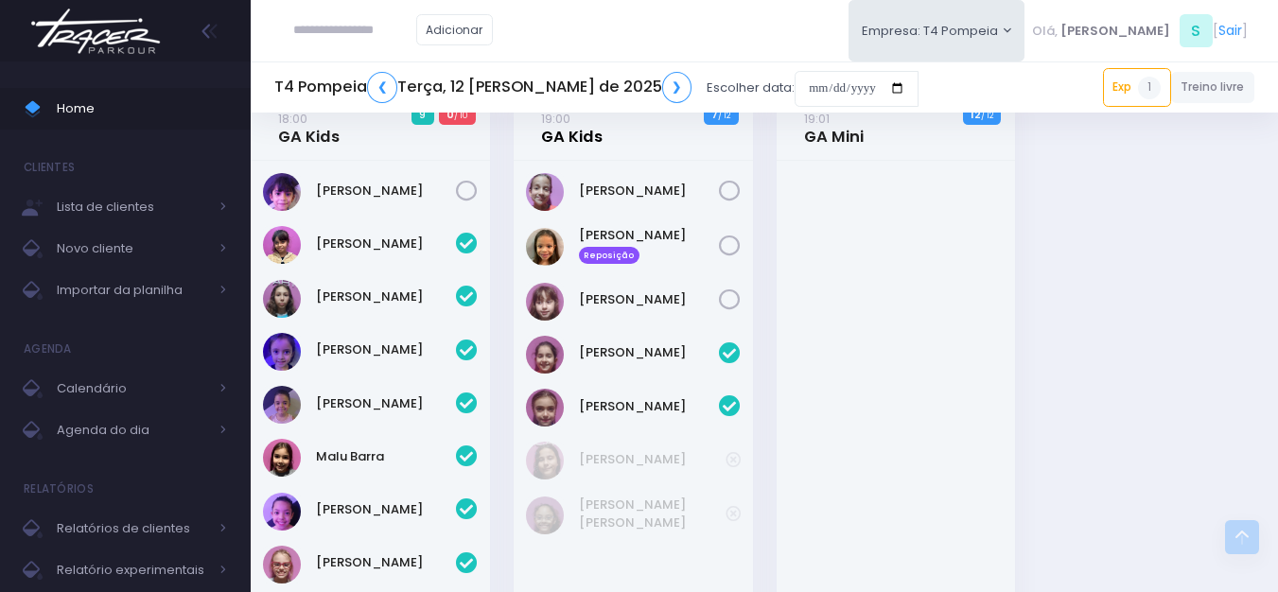
scroll to position [533, 0]
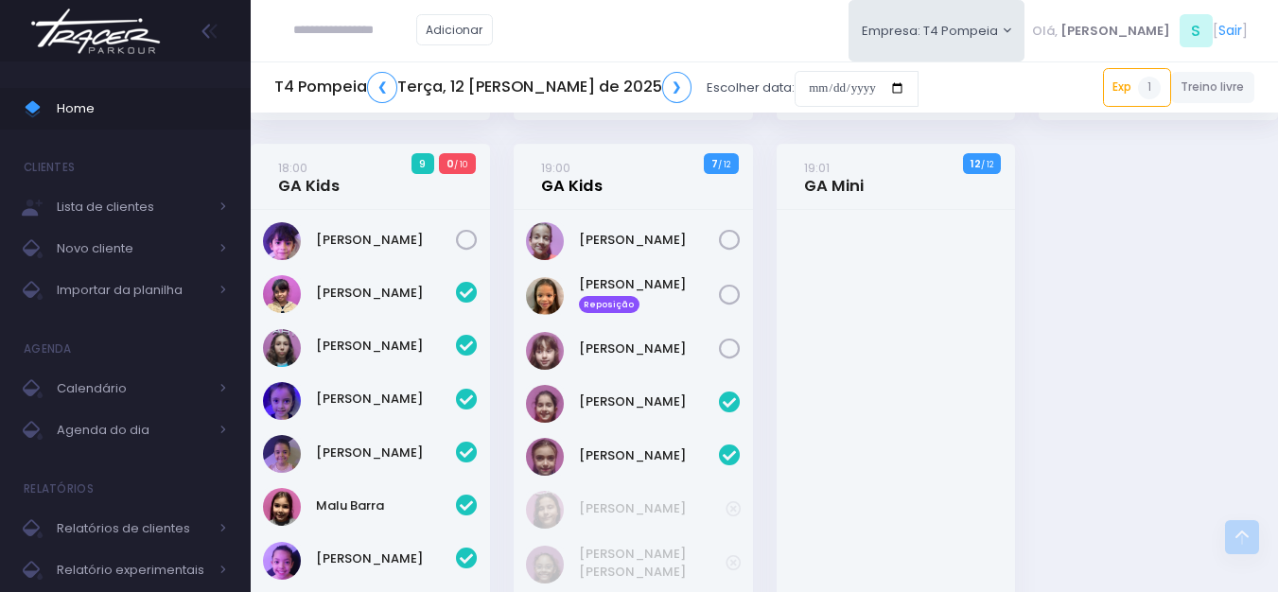
click at [593, 182] on link "19:00 GA Kids" at bounding box center [571, 177] width 61 height 38
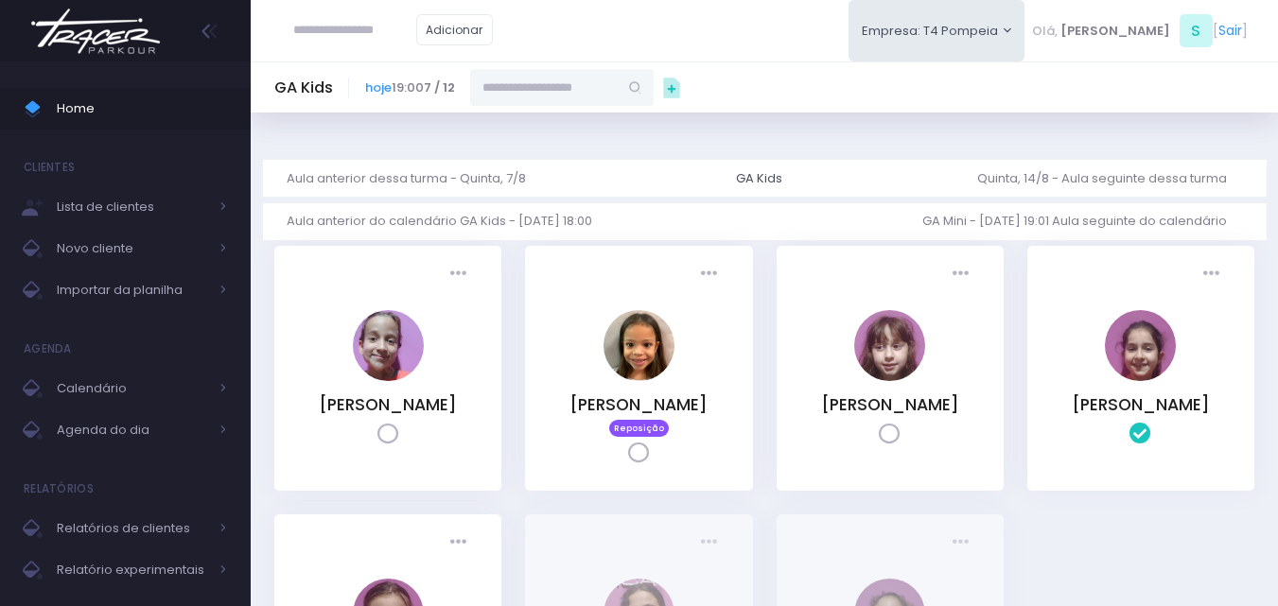
click at [598, 82] on input "text" at bounding box center [544, 87] width 148 height 36
paste input "**********"
click at [543, 90] on input "**********" at bounding box center [544, 87] width 148 height 36
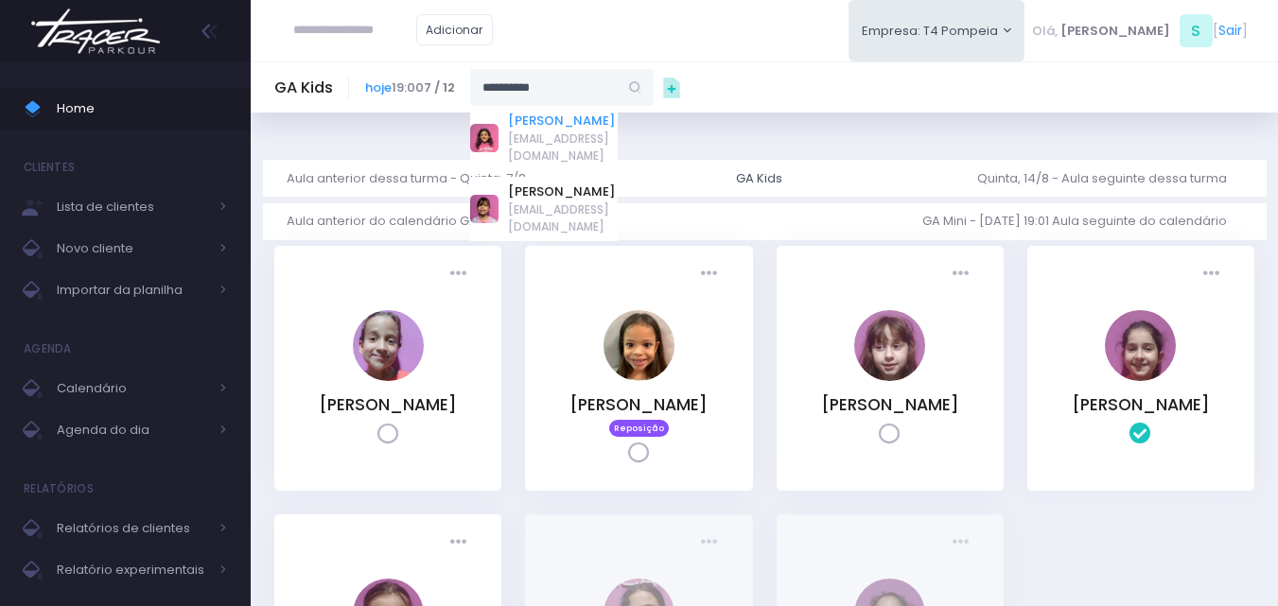
click at [569, 118] on link "Maria Orpheu" at bounding box center [563, 121] width 110 height 19
type input "**********"
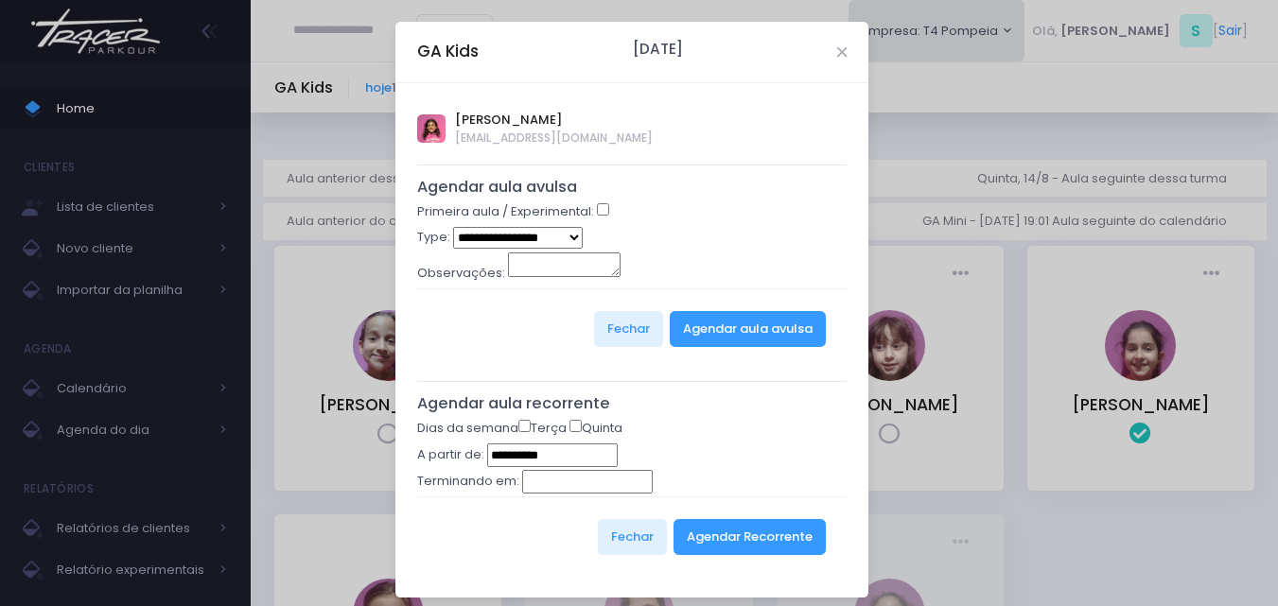
click at [541, 240] on select "**********" at bounding box center [518, 238] width 130 height 22
select select "*"
click at [453, 227] on select "**********" at bounding box center [518, 238] width 130 height 22
click at [726, 327] on button "Agendar aula avulsa" at bounding box center [748, 329] width 156 height 36
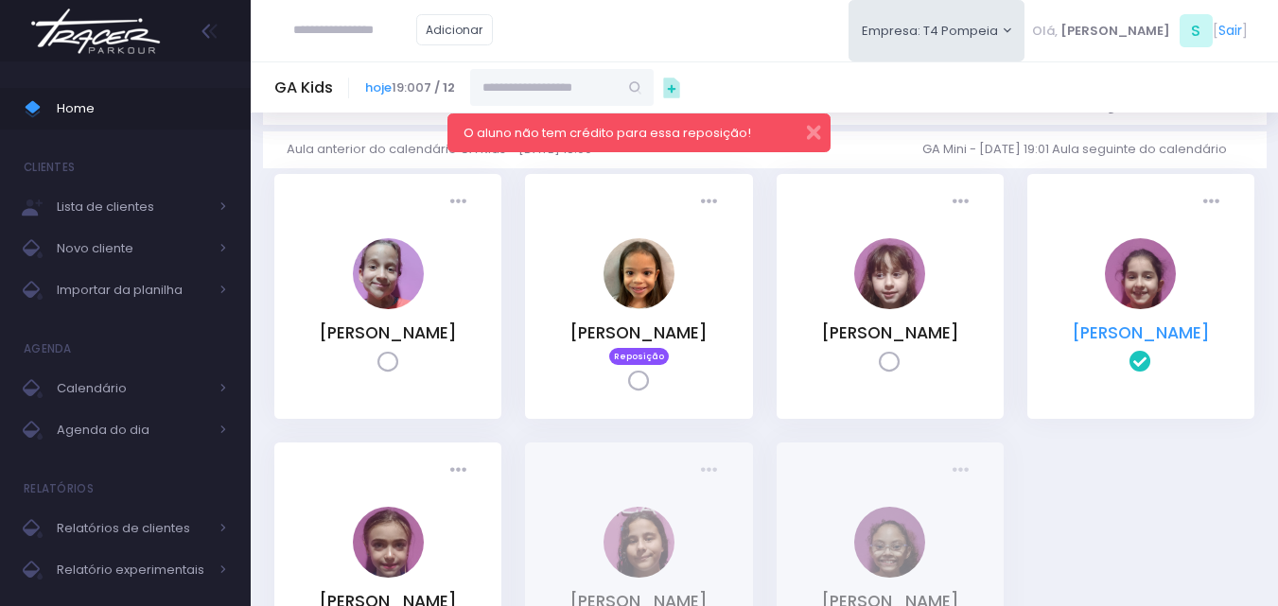
scroll to position [13, 0]
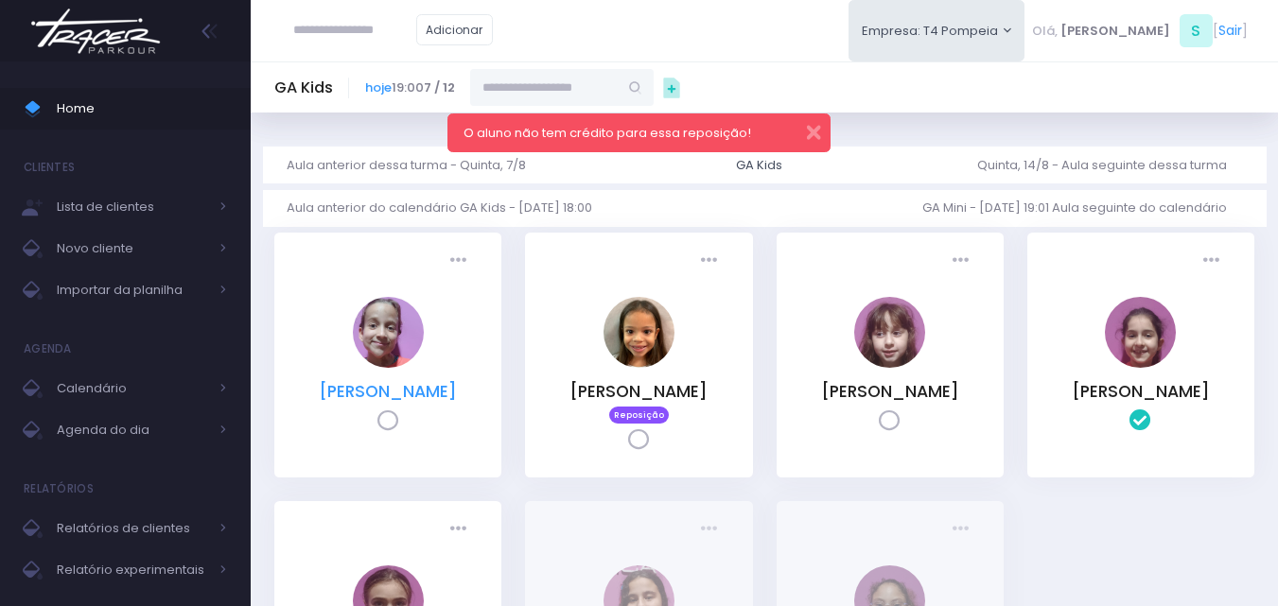
click at [437, 387] on link "[PERSON_NAME]" at bounding box center [388, 391] width 138 height 23
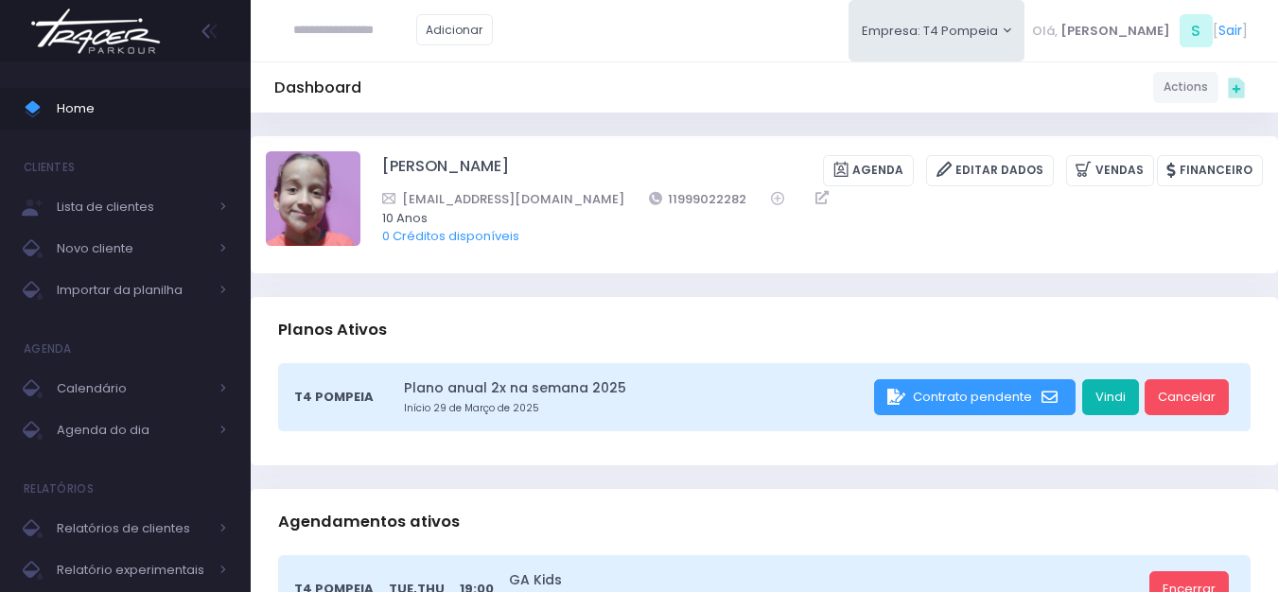
click at [1117, 392] on link "Vindi" at bounding box center [1110, 397] width 57 height 36
click at [58, 54] on img at bounding box center [96, 31] width 144 height 66
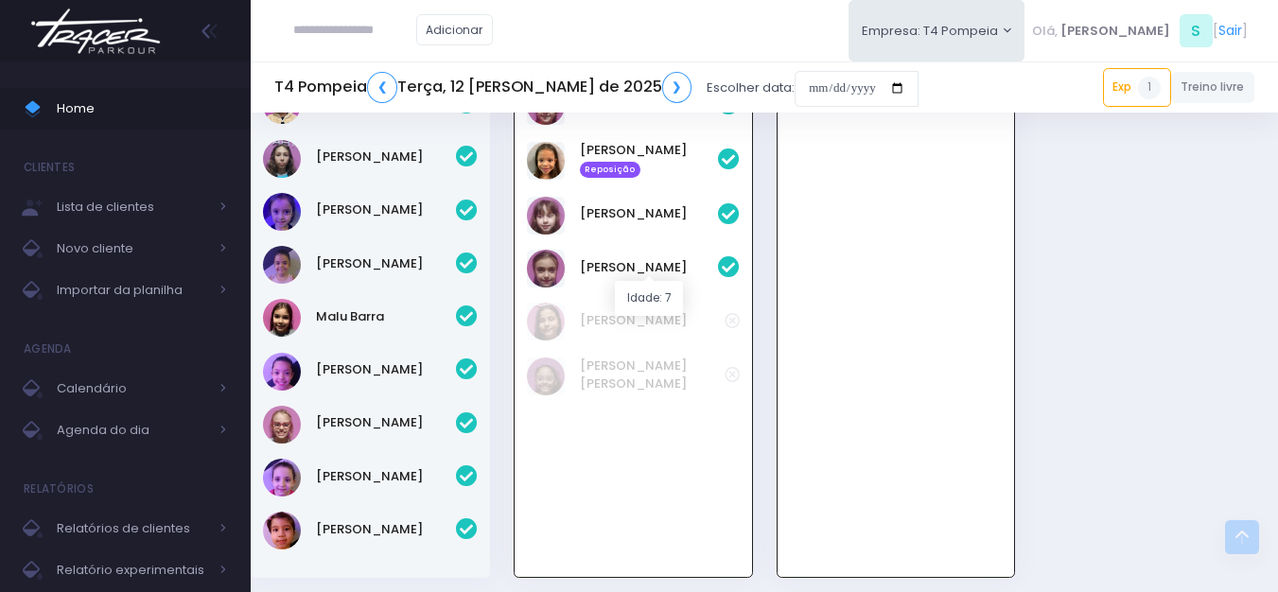
scroll to position [757, 0]
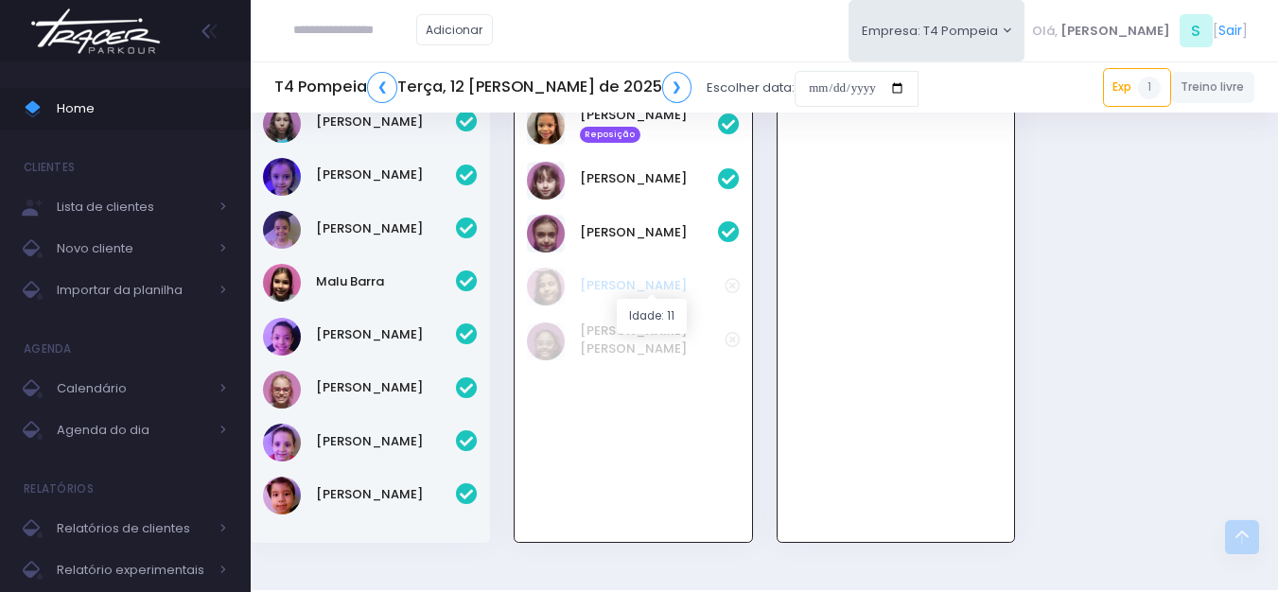
click at [629, 276] on link "Isabella Terra" at bounding box center [652, 285] width 145 height 19
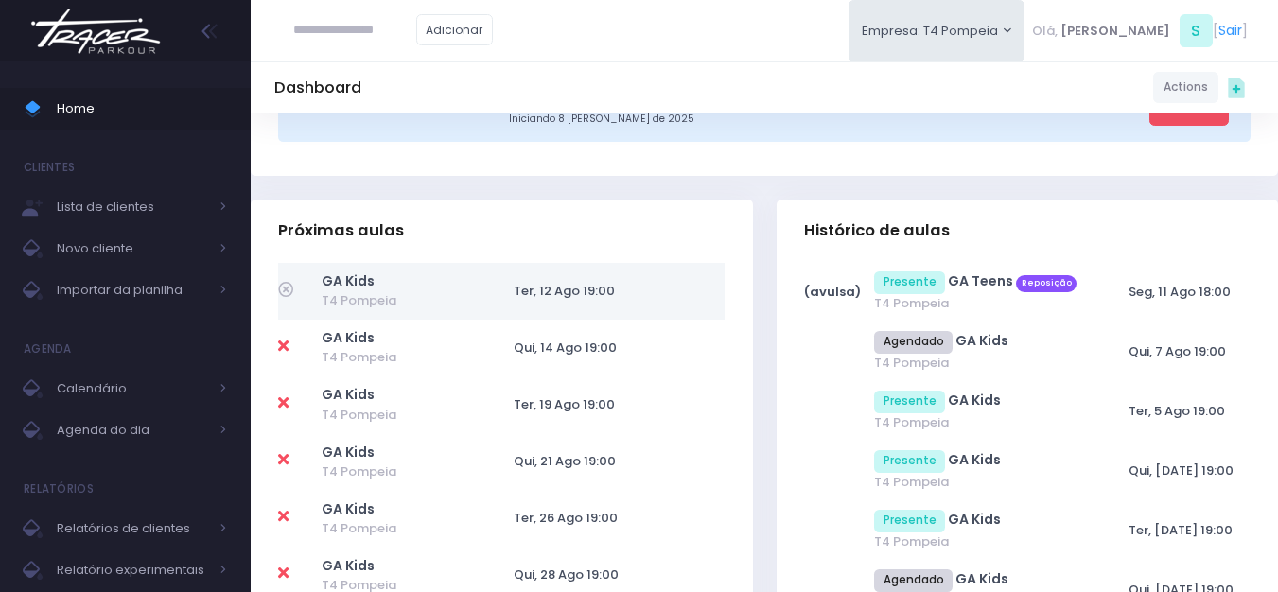
scroll to position [568, 0]
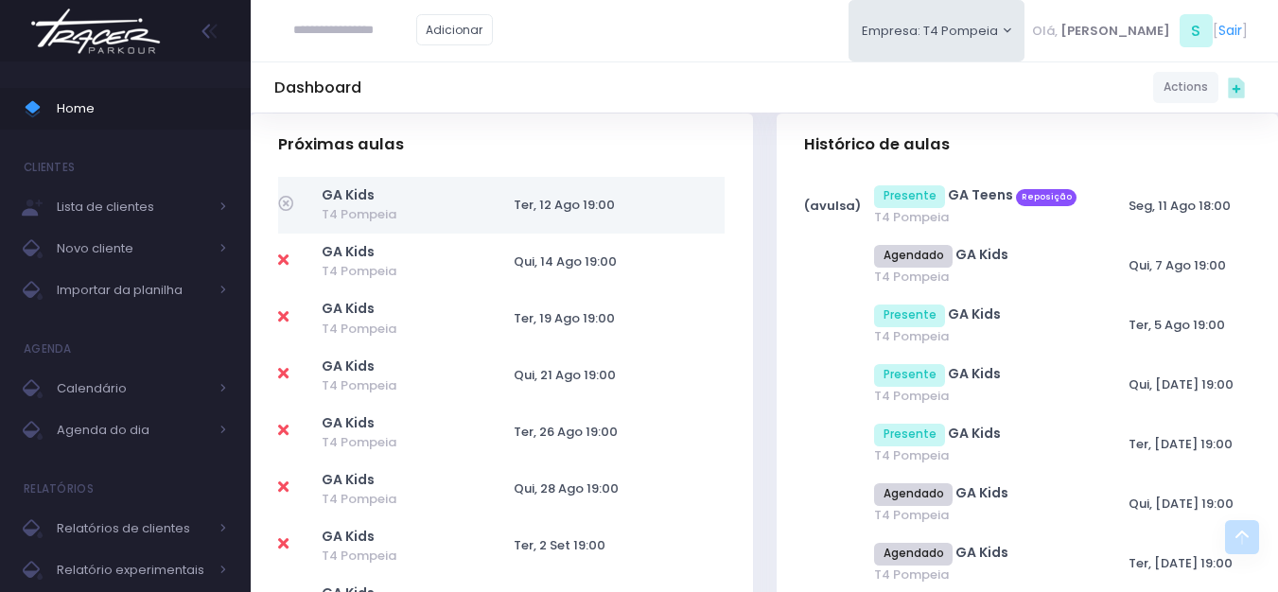
click at [284, 200] on icon at bounding box center [285, 203] width 15 height 15
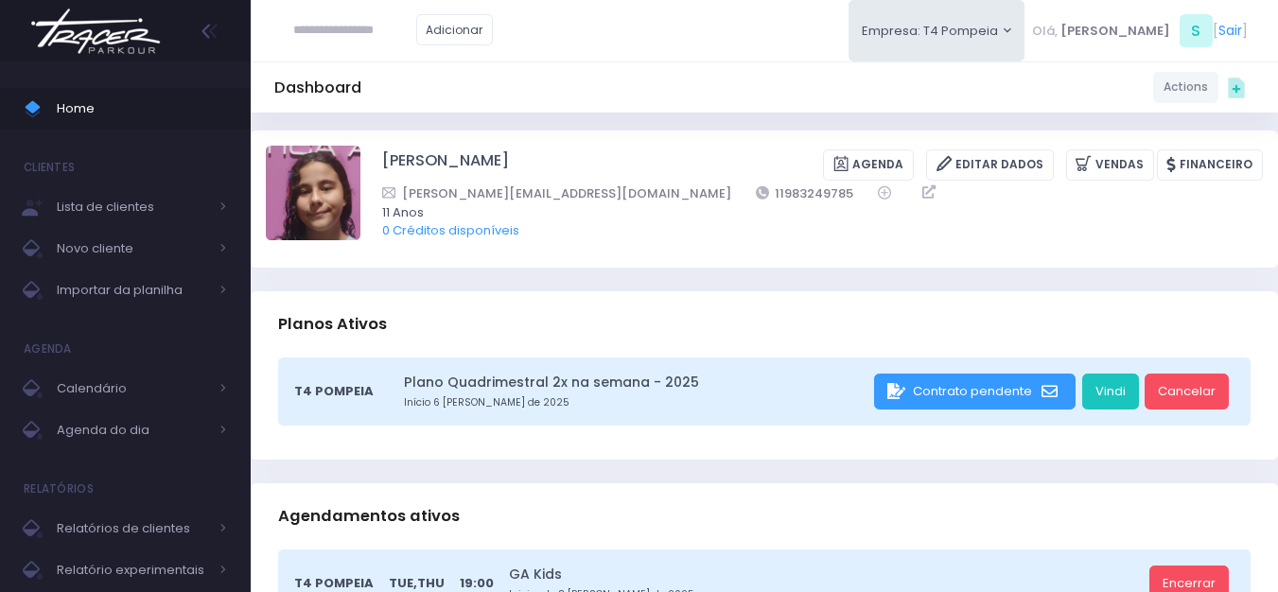
scroll to position [0, 0]
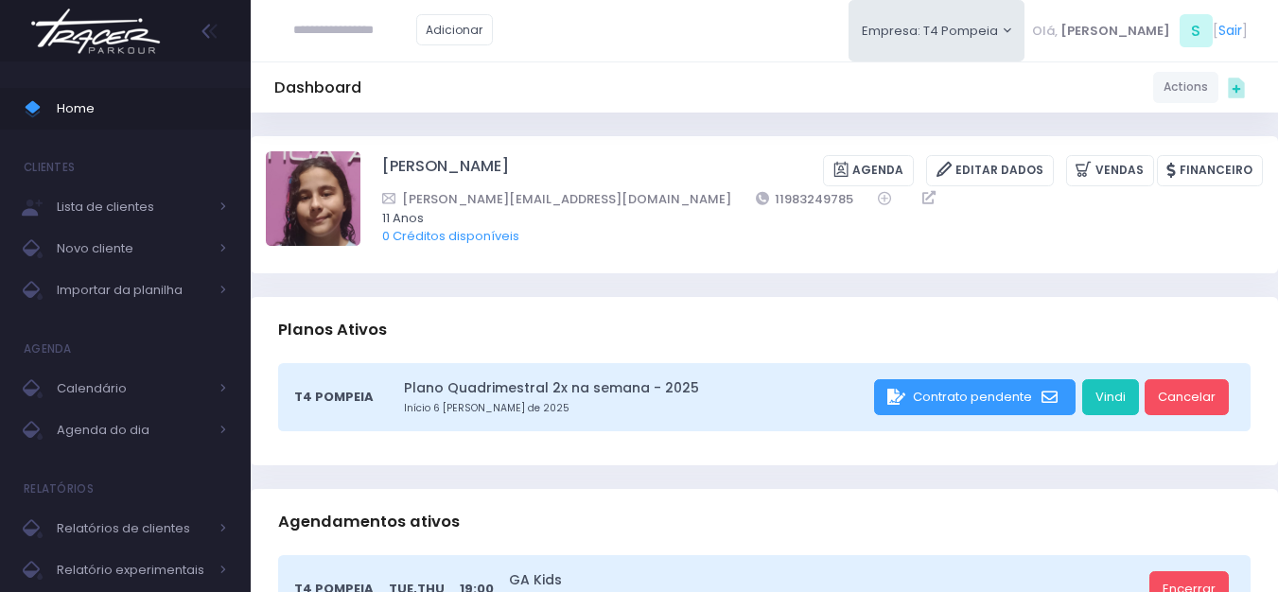
click at [96, 44] on img at bounding box center [96, 31] width 144 height 66
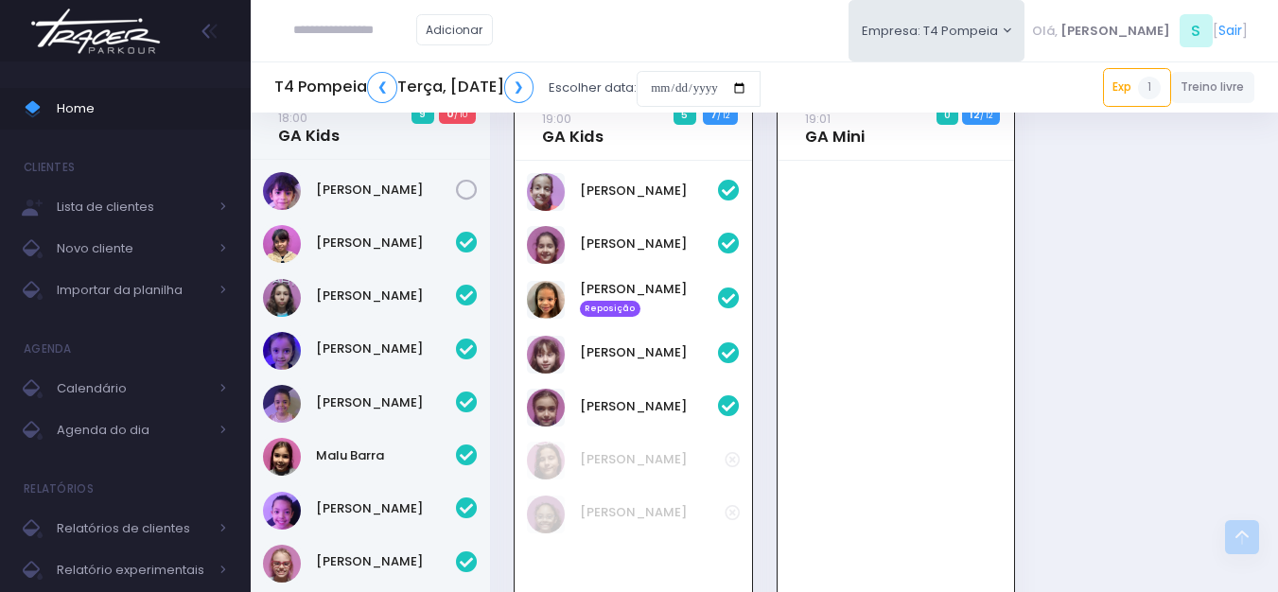
scroll to position [582, 0]
click at [129, 48] on img at bounding box center [96, 31] width 144 height 66
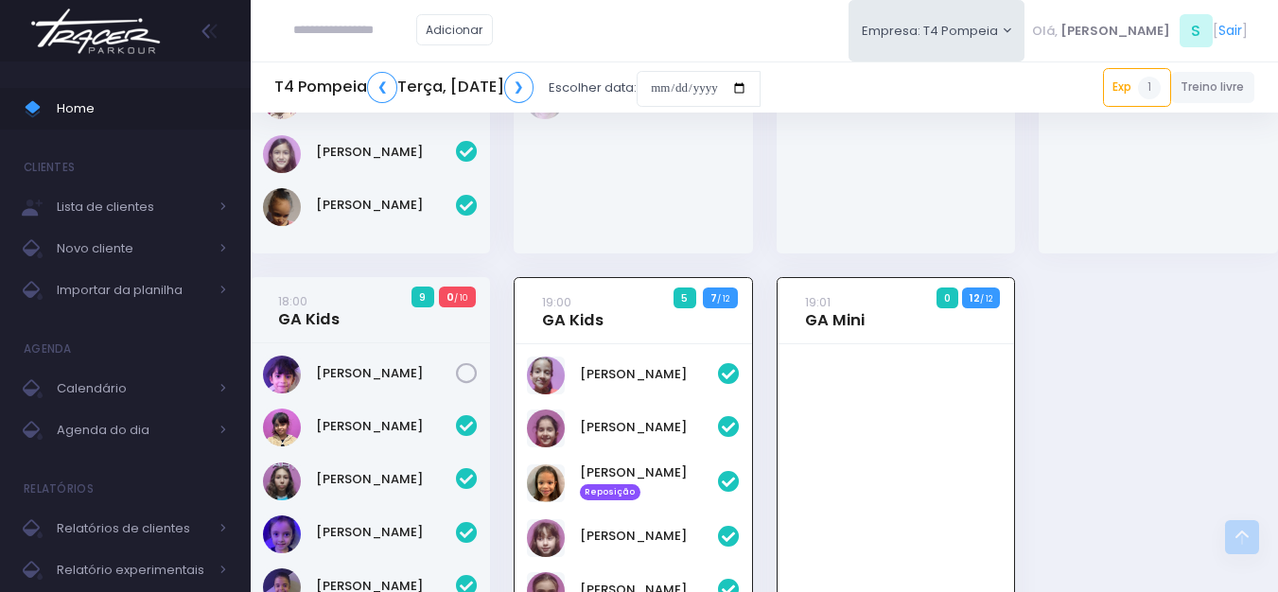
scroll to position [393, 0]
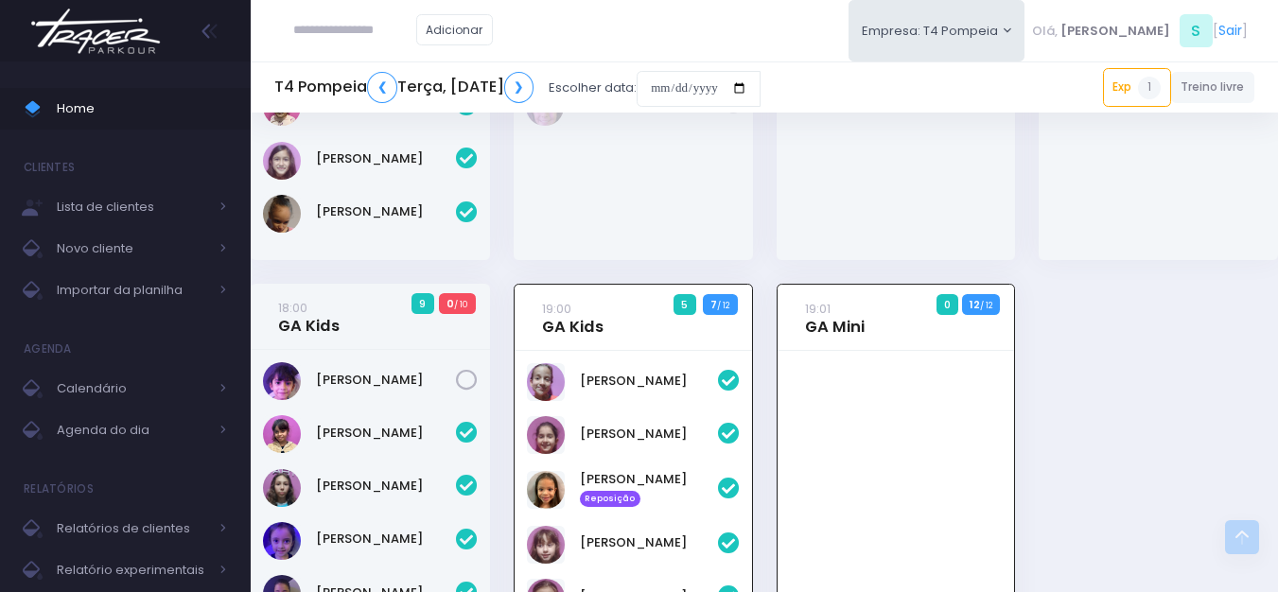
click at [73, 43] on img at bounding box center [96, 31] width 144 height 66
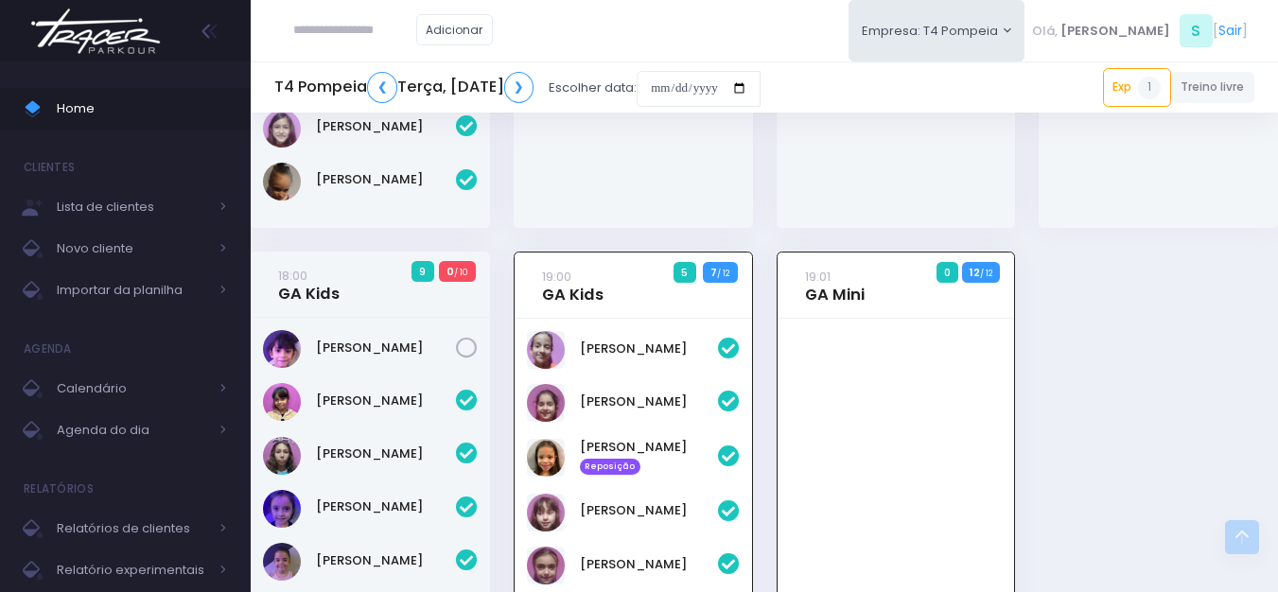
scroll to position [393, 0]
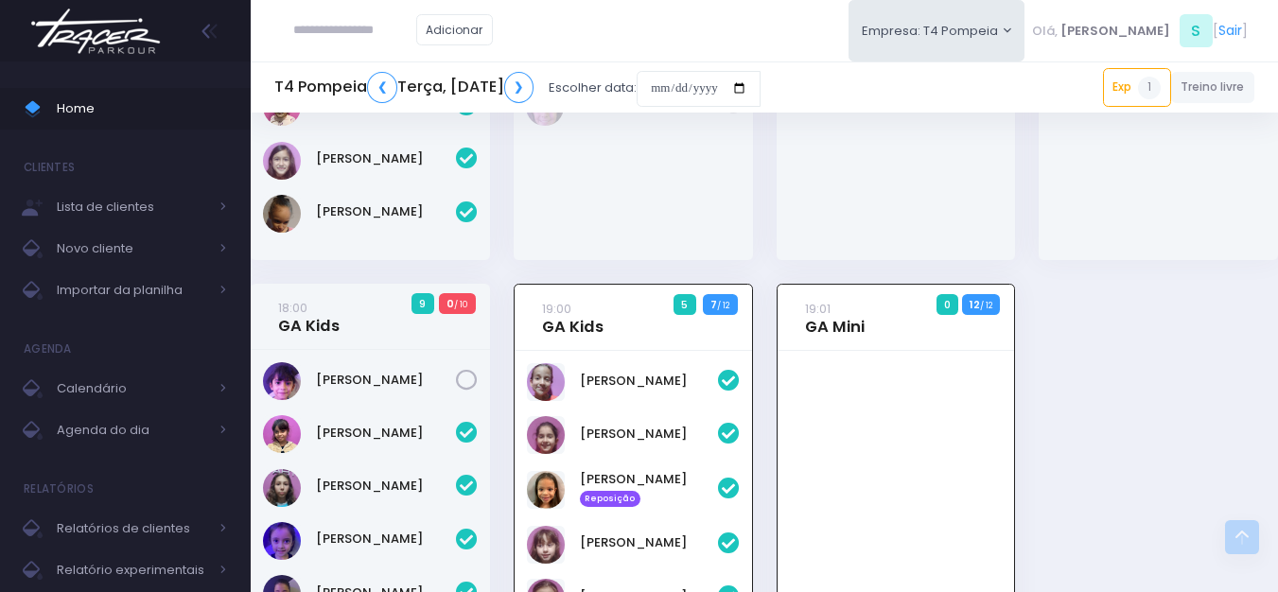
click at [118, 44] on img at bounding box center [96, 31] width 144 height 66
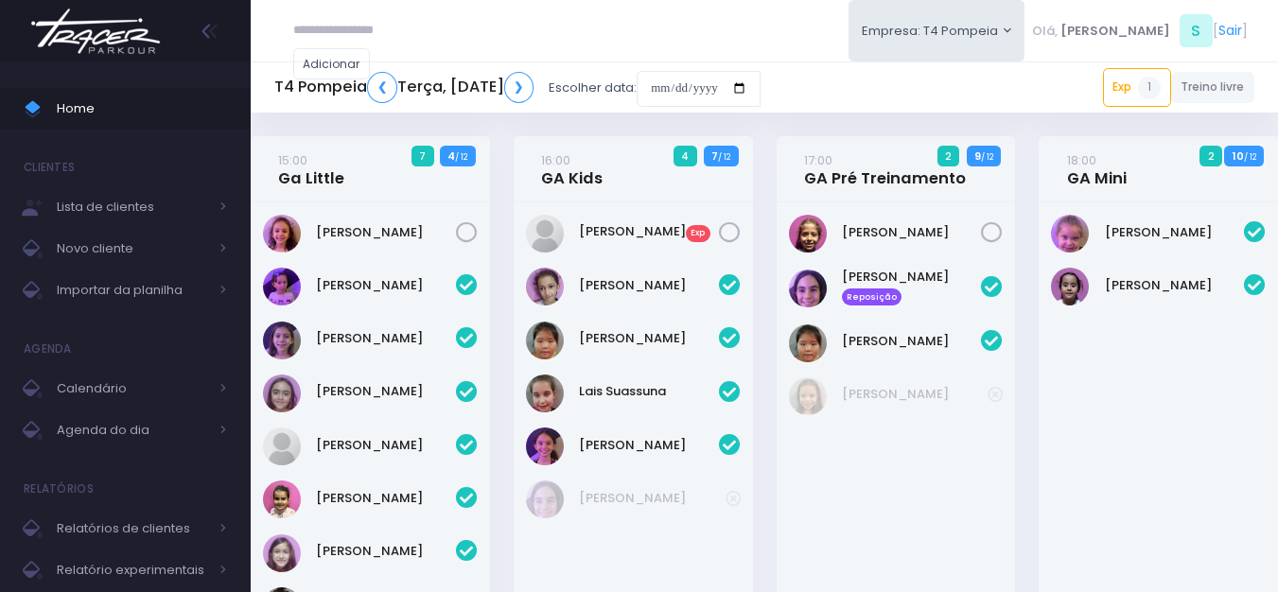
scroll to position [676, 0]
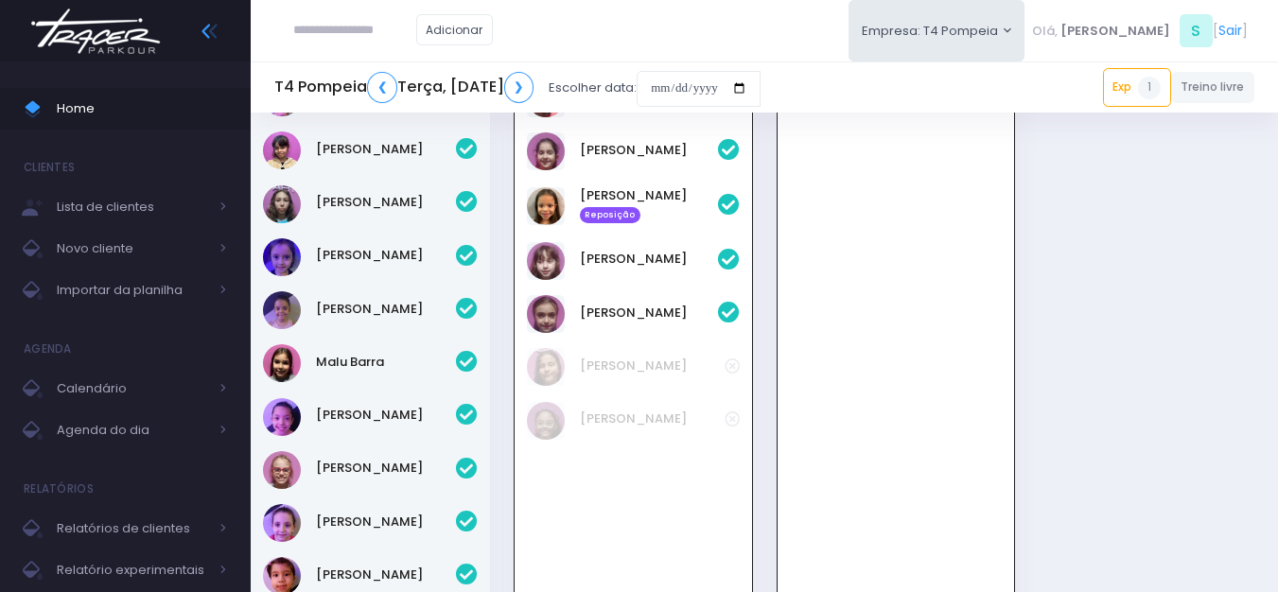
click at [197, 35] on icon at bounding box center [209, 31] width 25 height 25
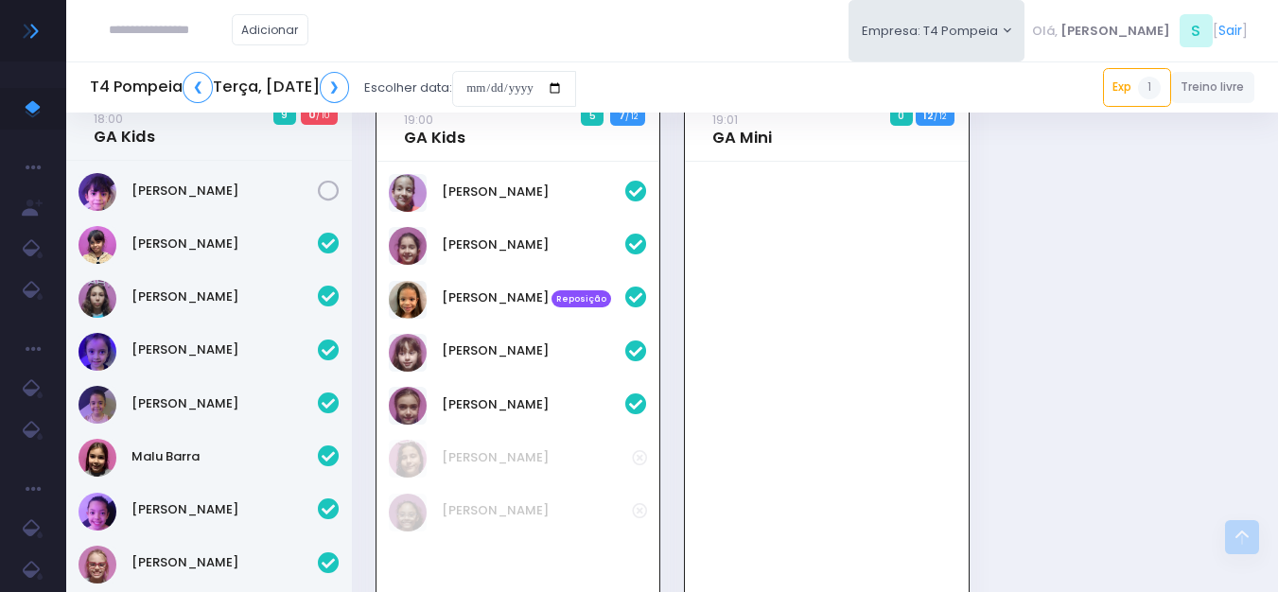
scroll to position [487, 0]
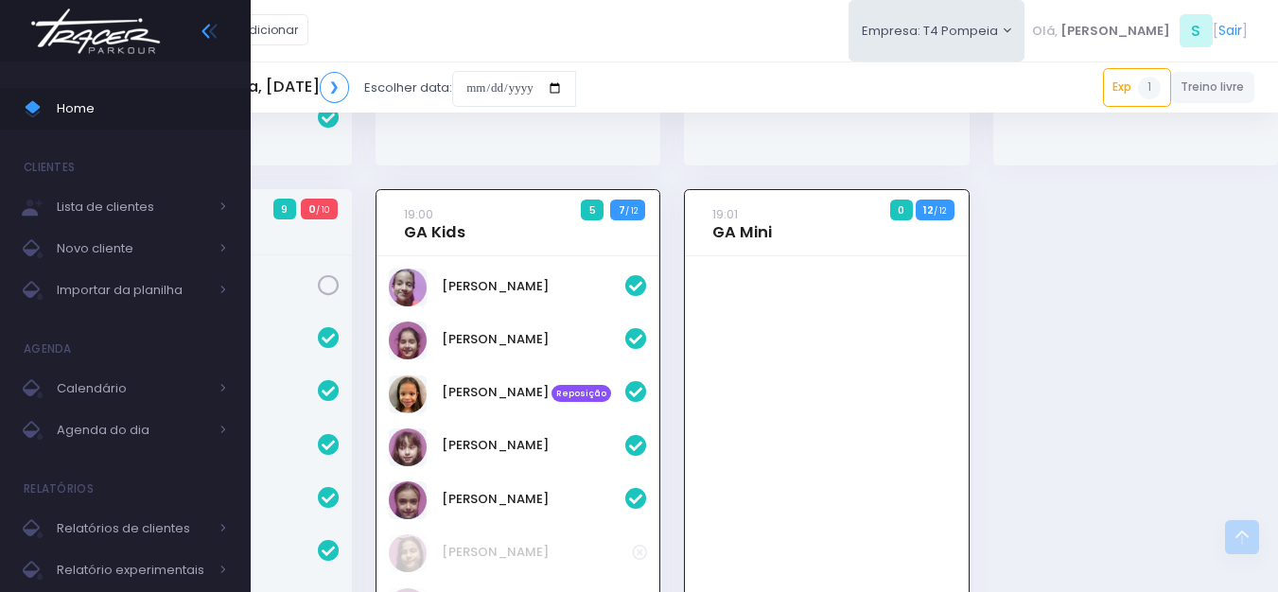
click at [50, 28] on img at bounding box center [96, 31] width 144 height 66
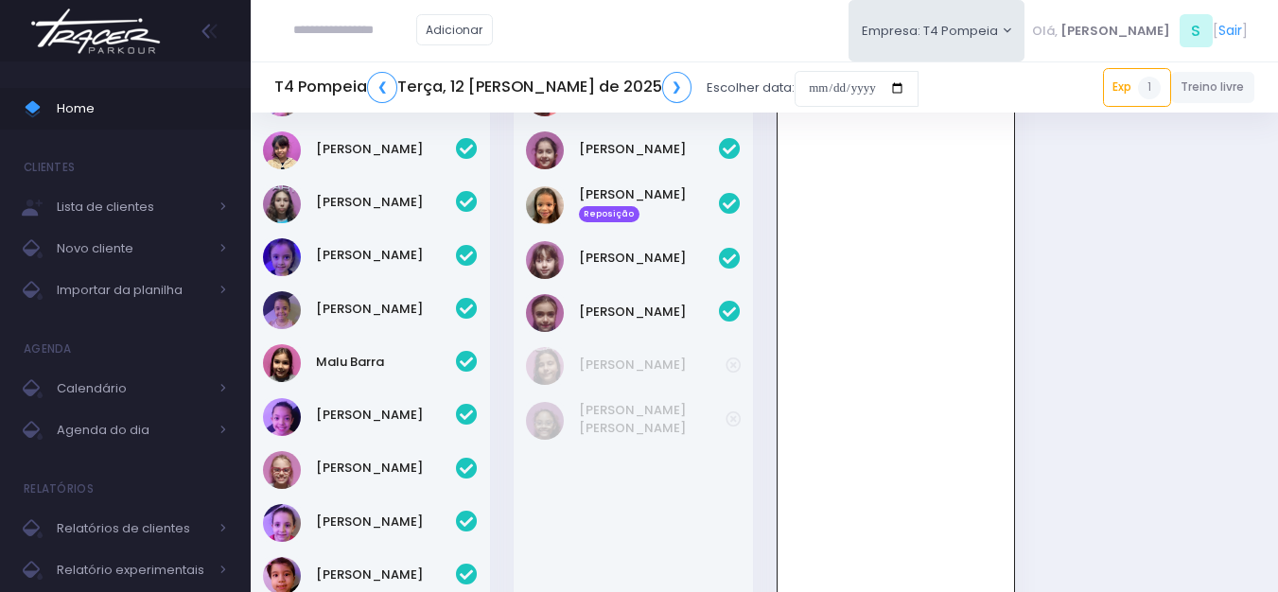
scroll to position [676, 0]
